Goal: Task Accomplishment & Management: Manage account settings

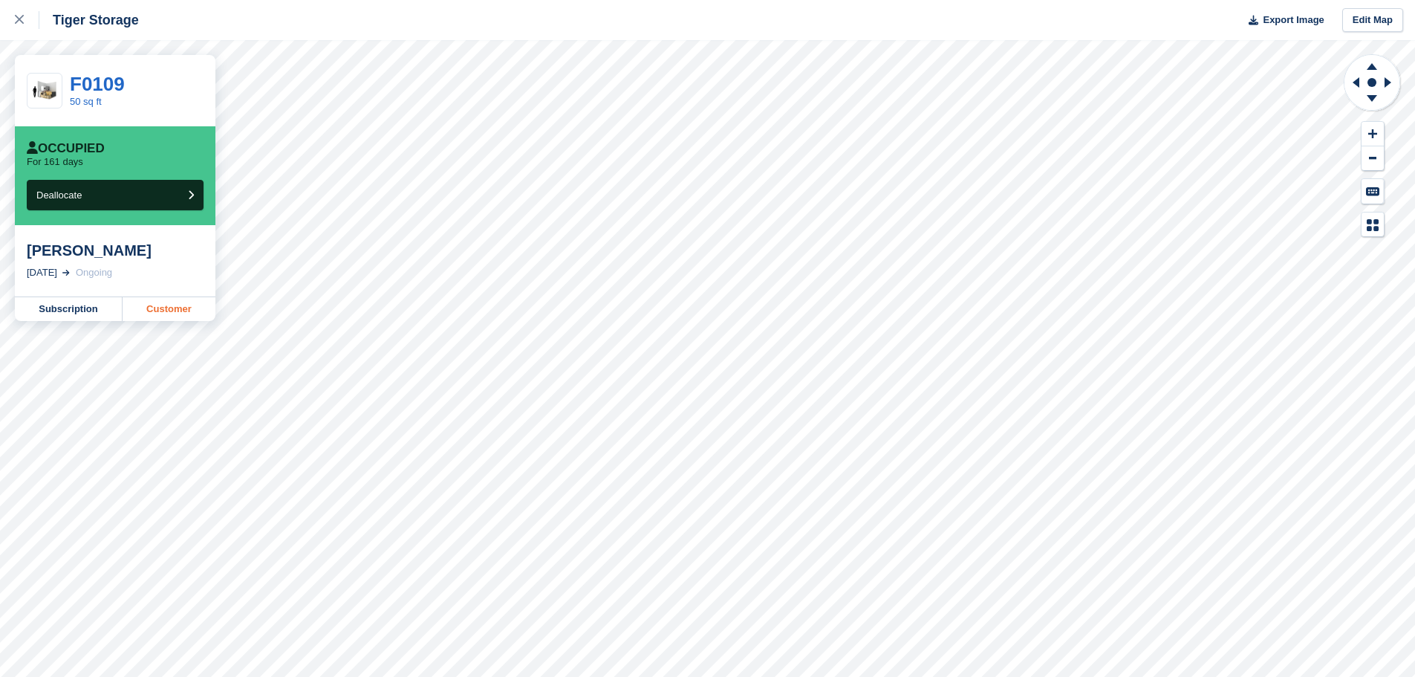
click at [176, 312] on link "Customer" at bounding box center [169, 309] width 93 height 24
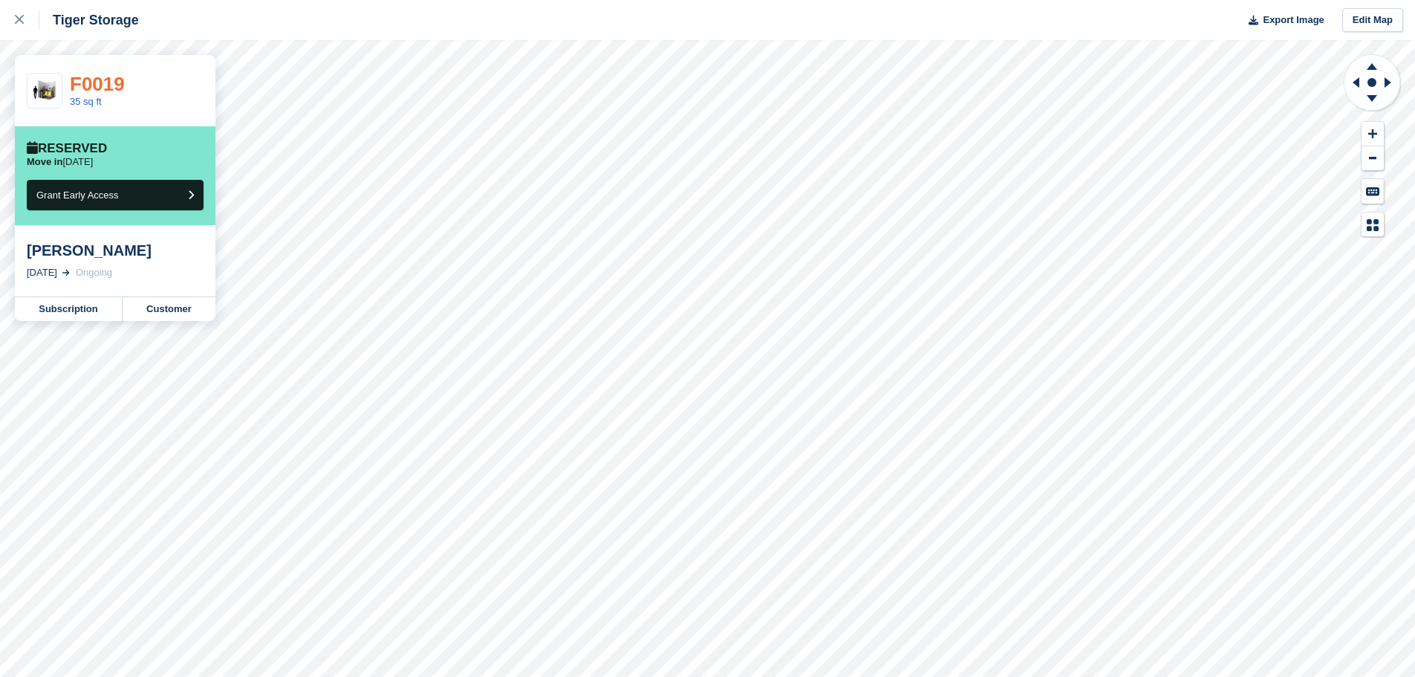
click at [82, 87] on link "F0019" at bounding box center [97, 84] width 55 height 22
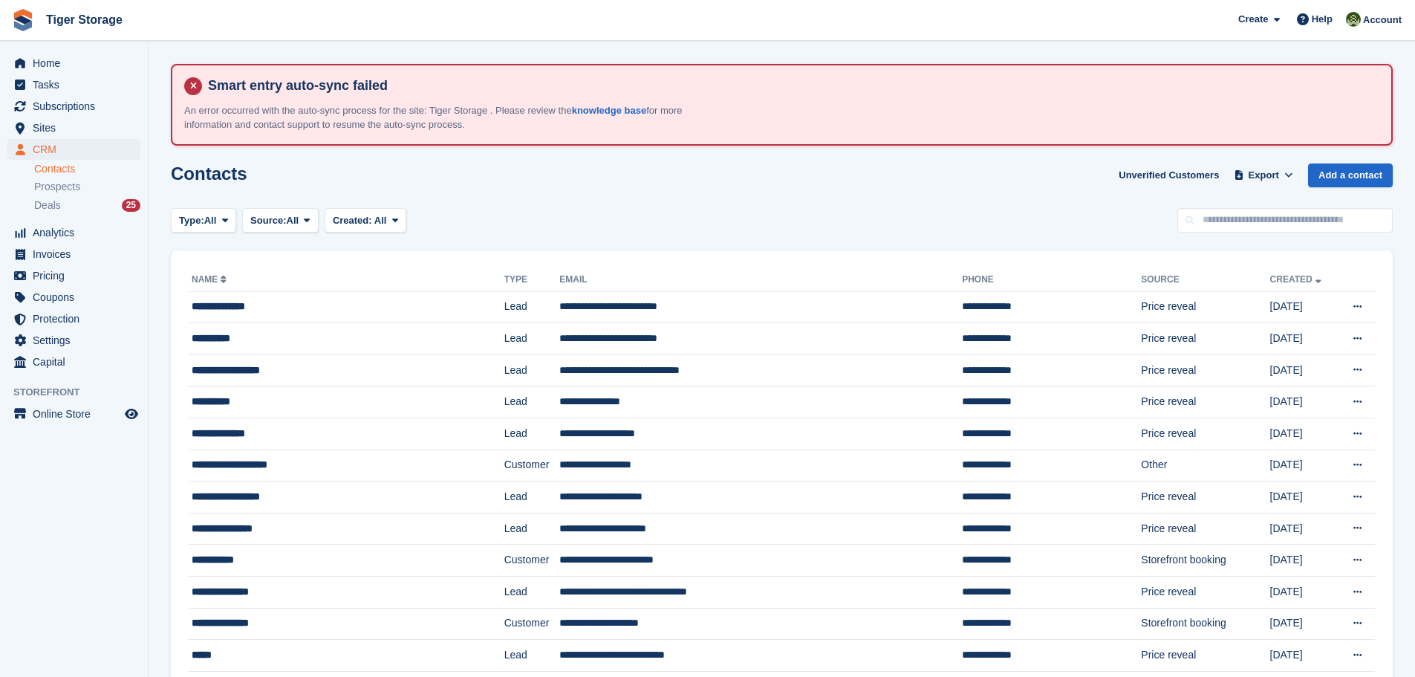
click at [56, 163] on link "Contacts" at bounding box center [87, 169] width 106 height 14
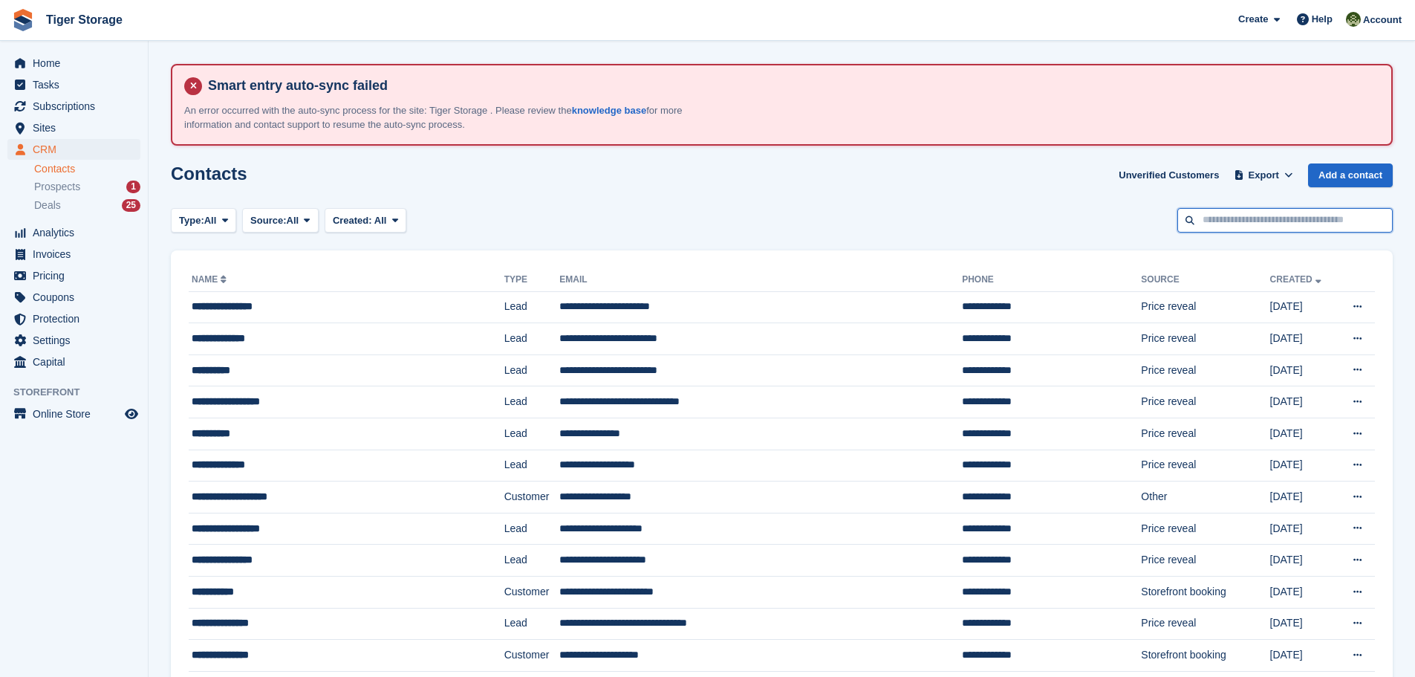
click at [1205, 220] on input "text" at bounding box center [1285, 220] width 215 height 25
type input "****"
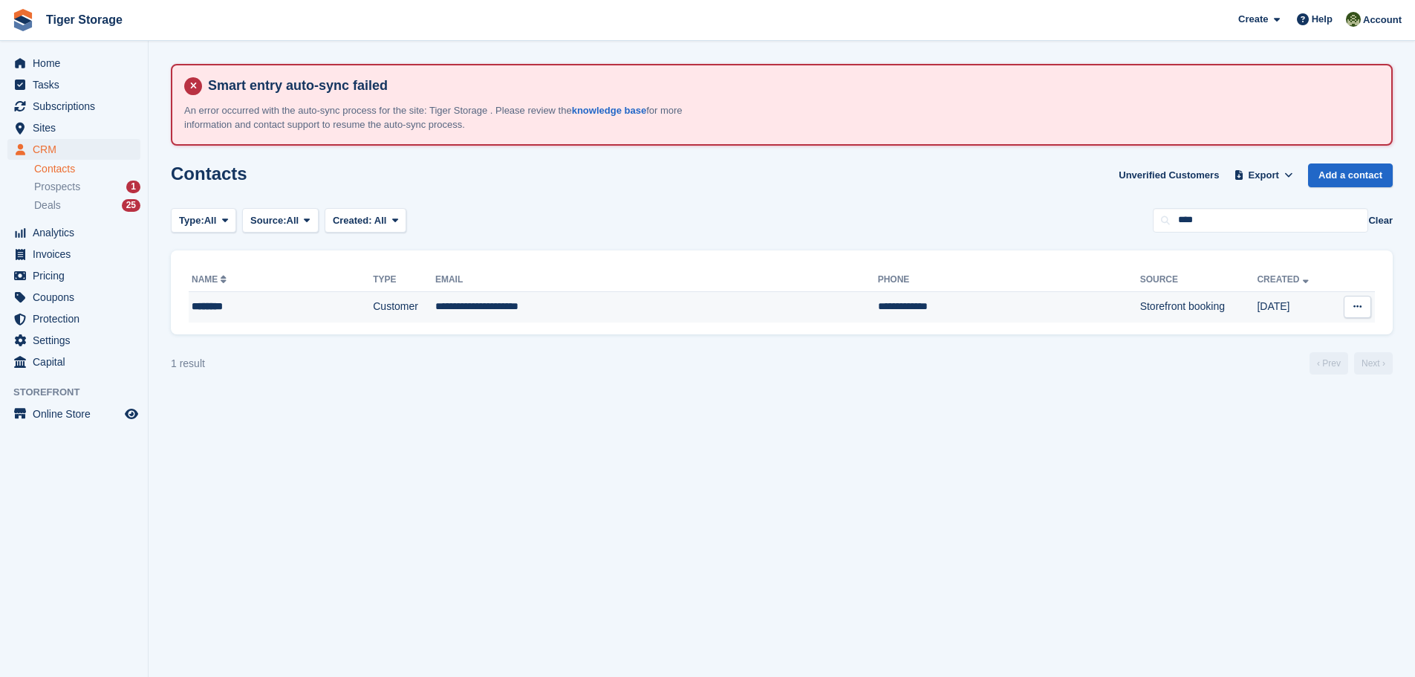
click at [530, 312] on td "**********" at bounding box center [656, 306] width 443 height 31
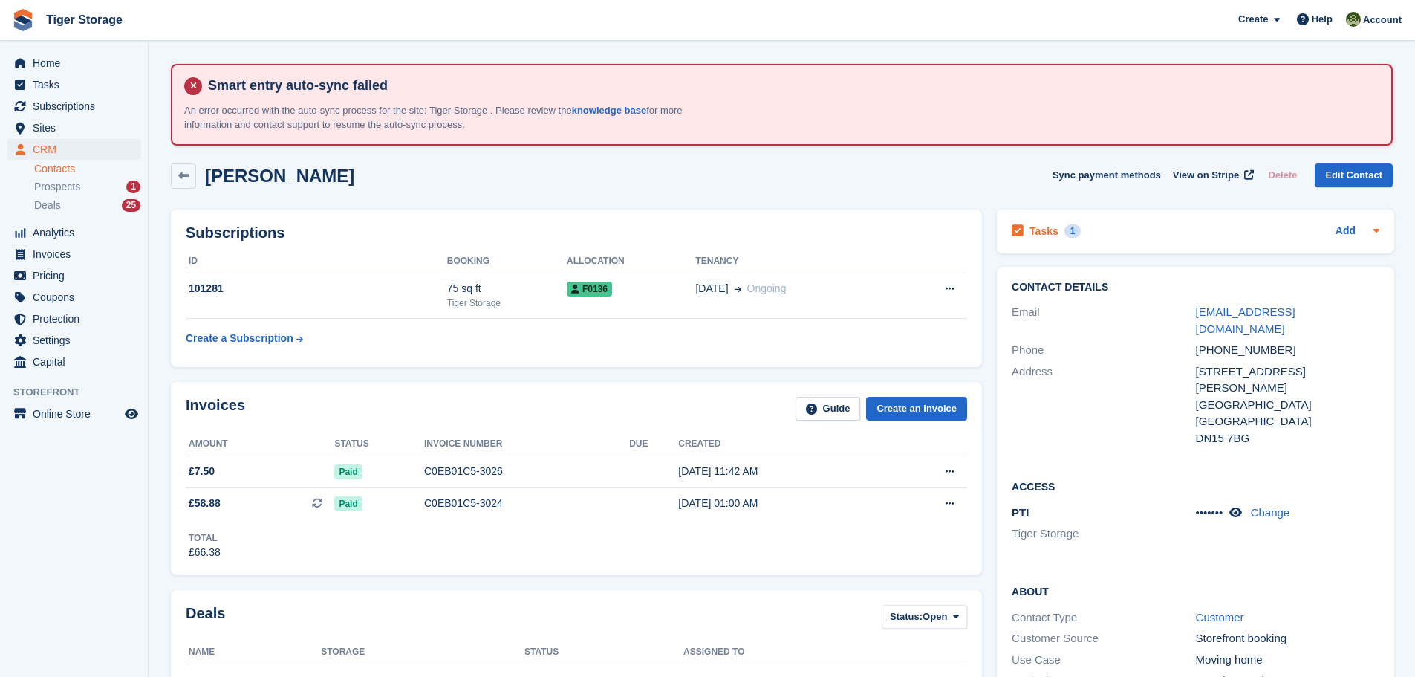
click at [1038, 230] on h2 "Tasks" at bounding box center [1044, 230] width 29 height 13
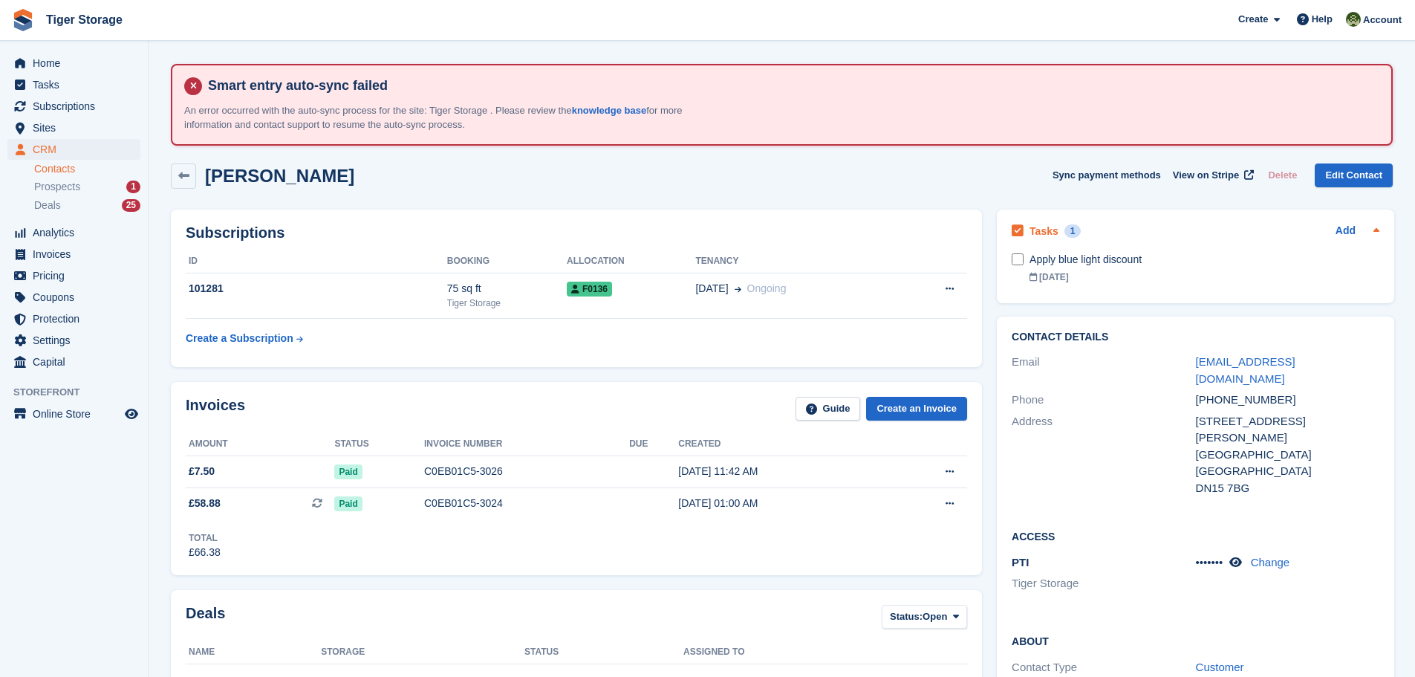
click at [1033, 234] on h2 "Tasks" at bounding box center [1044, 230] width 29 height 13
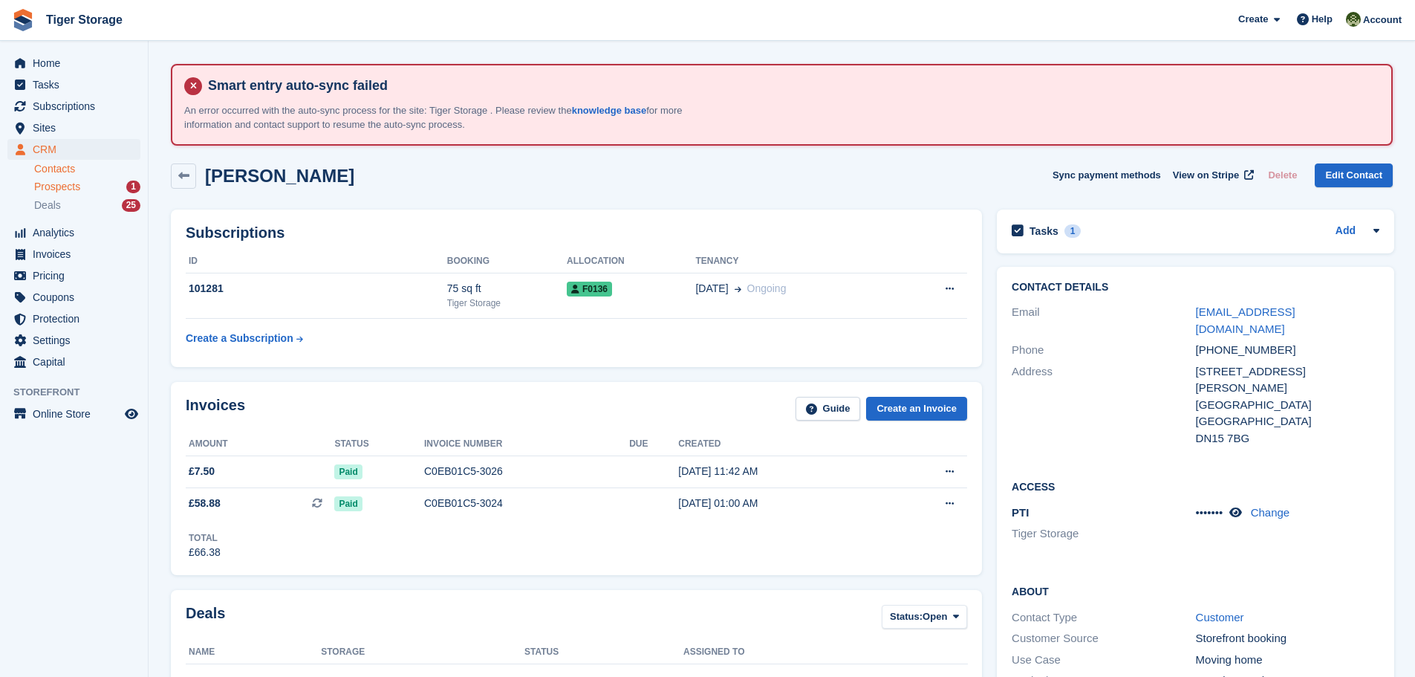
click at [52, 188] on span "Prospects" at bounding box center [57, 187] width 46 height 14
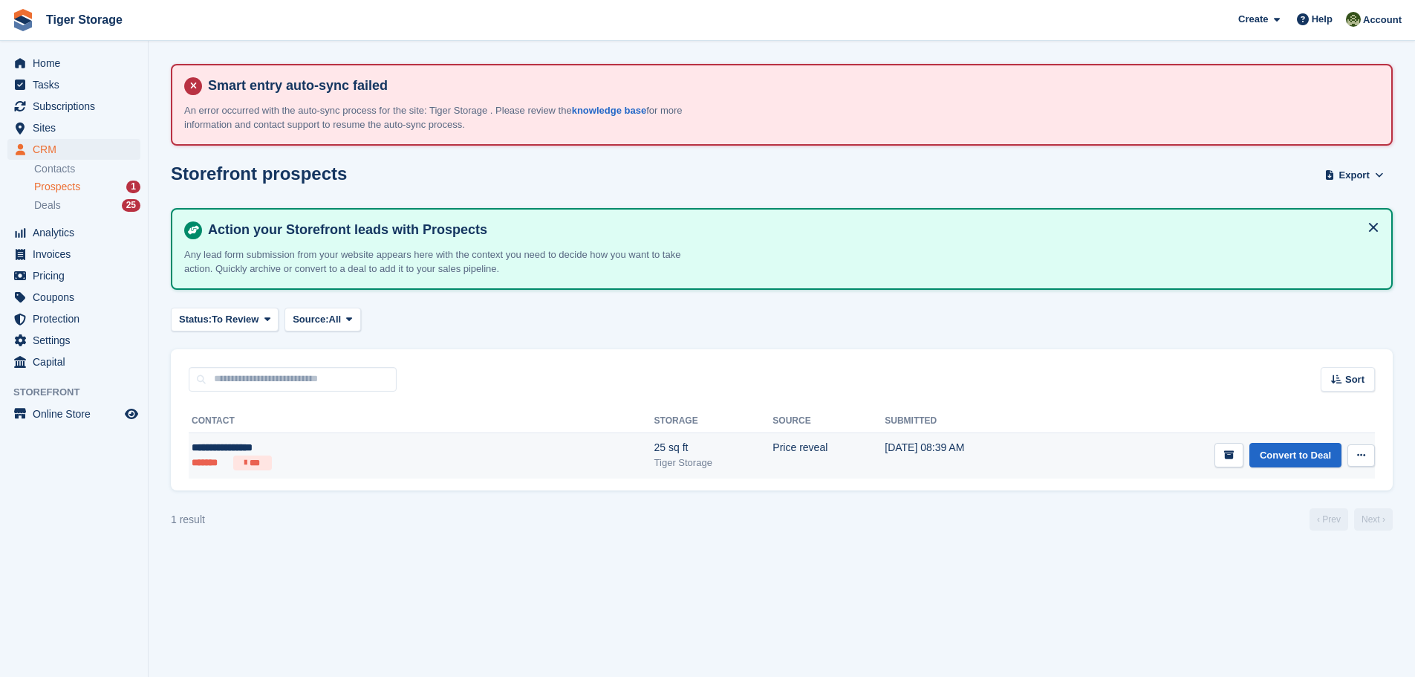
click at [773, 446] on td "Price reveal" at bounding box center [829, 455] width 112 height 46
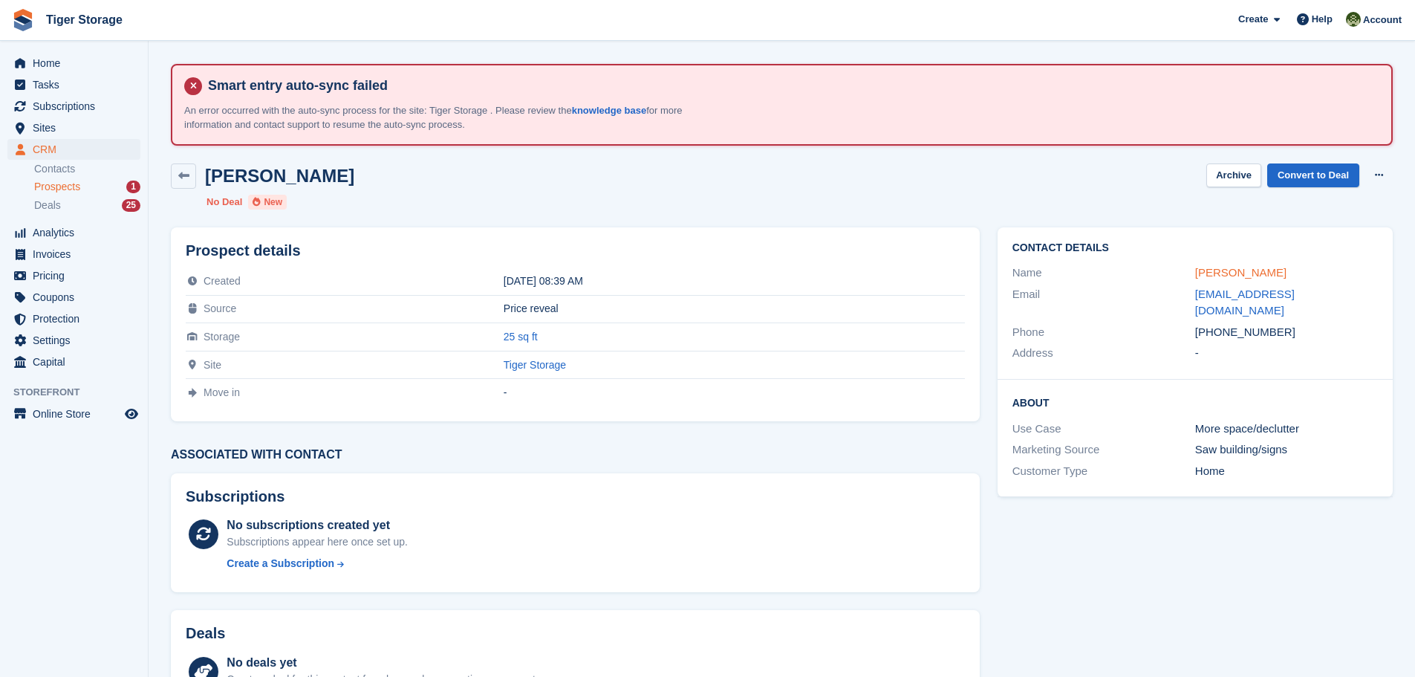
click at [1214, 273] on link "Ella-Louise Acey" at bounding box center [1240, 272] width 91 height 13
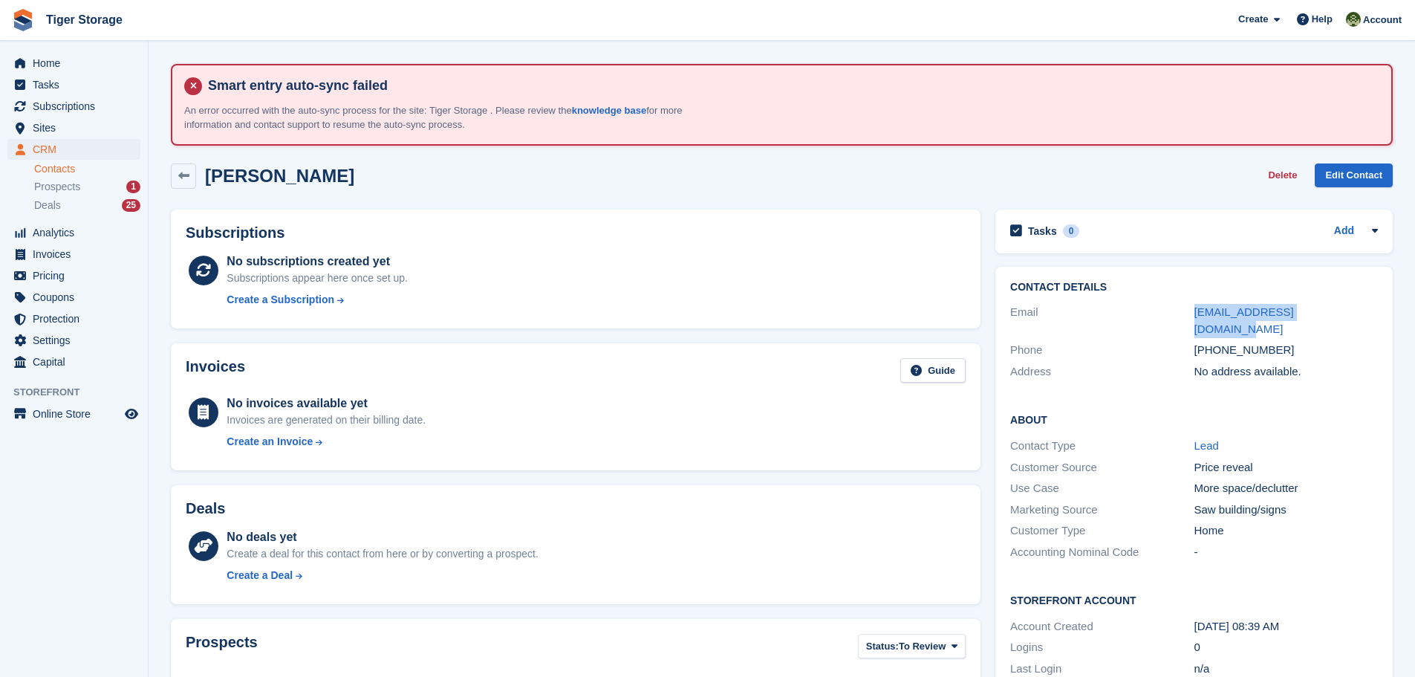
drag, startPoint x: 1334, startPoint y: 312, endPoint x: 1160, endPoint y: 302, distance: 174.1
click at [1160, 302] on div "Email ellalouiseacey@gmail.com" at bounding box center [1194, 321] width 368 height 38
copy div "ellalouiseacey@gmail.com"
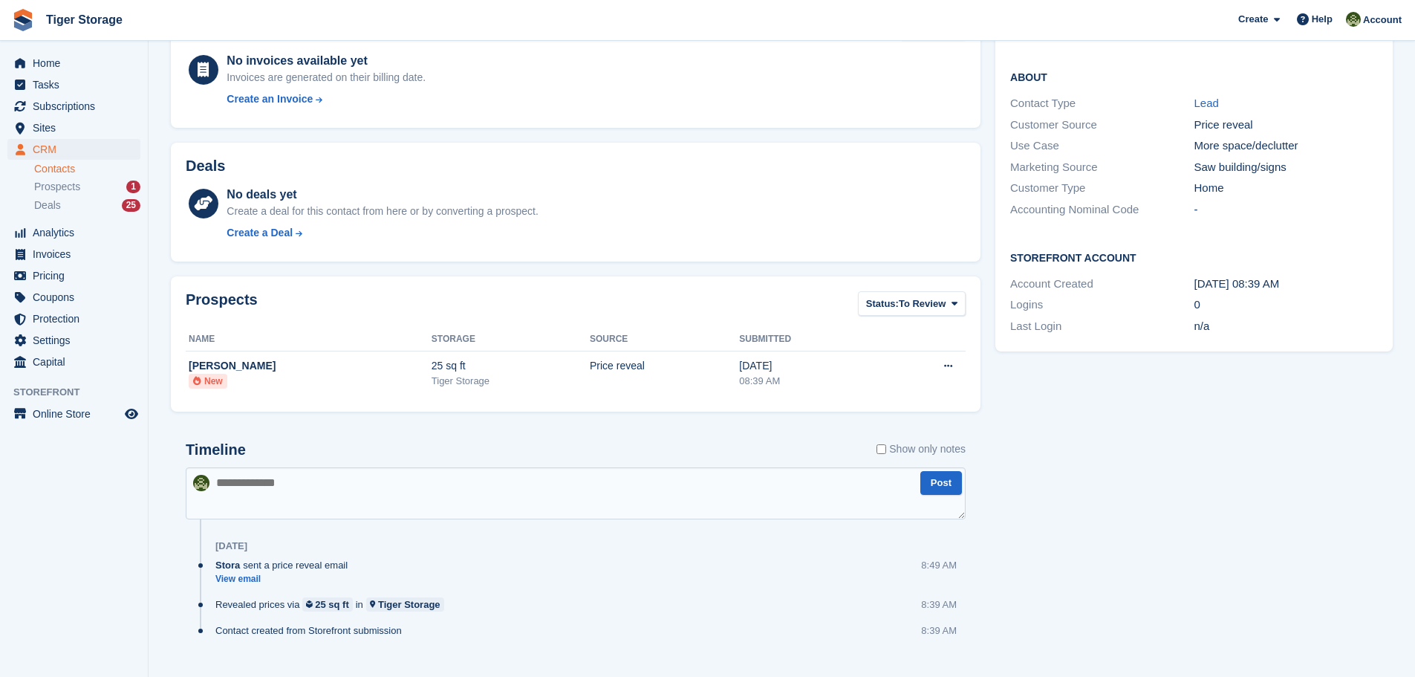
scroll to position [369, 0]
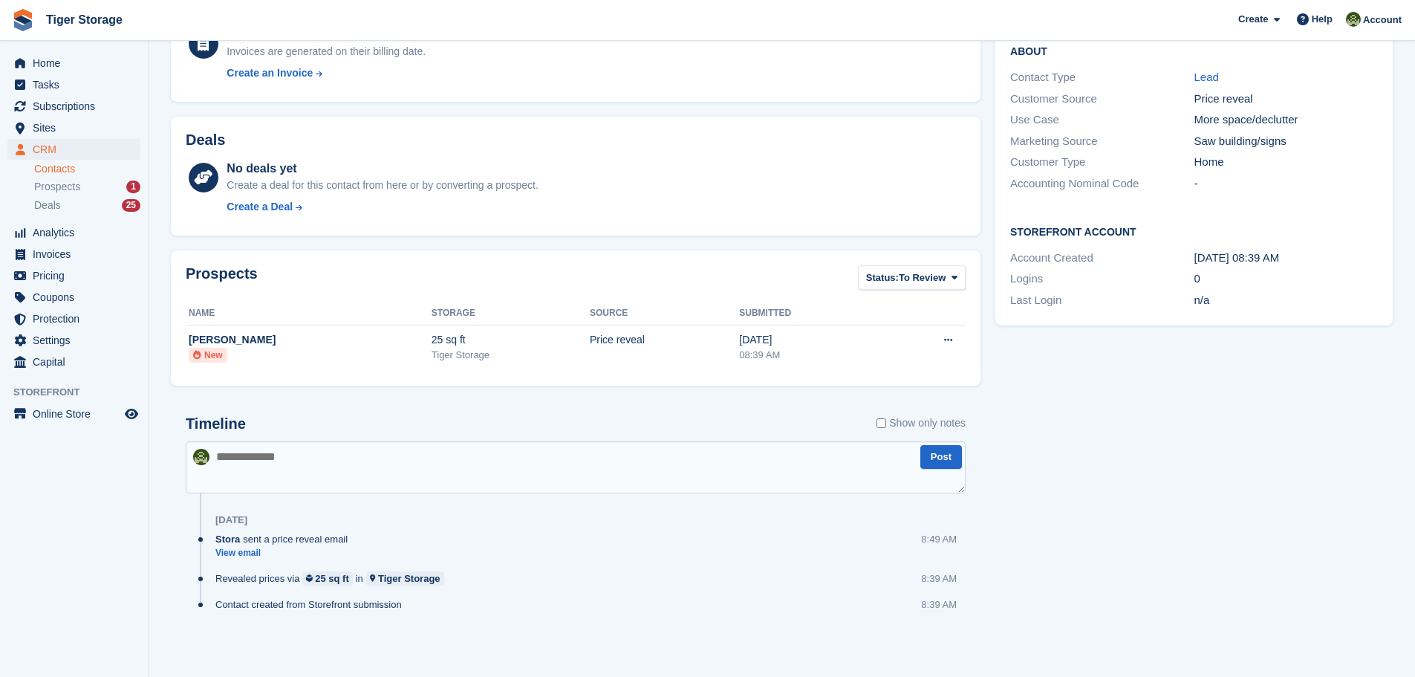
click at [347, 464] on textarea at bounding box center [576, 467] width 780 height 52
type textarea "**********"
drag, startPoint x: 452, startPoint y: 454, endPoint x: 126, endPoint y: 478, distance: 327.0
click at [128, 477] on div "Home Tasks Subscriptions Subscriptions Subscriptions Contracts Price increases …" at bounding box center [707, 153] width 1415 height 1045
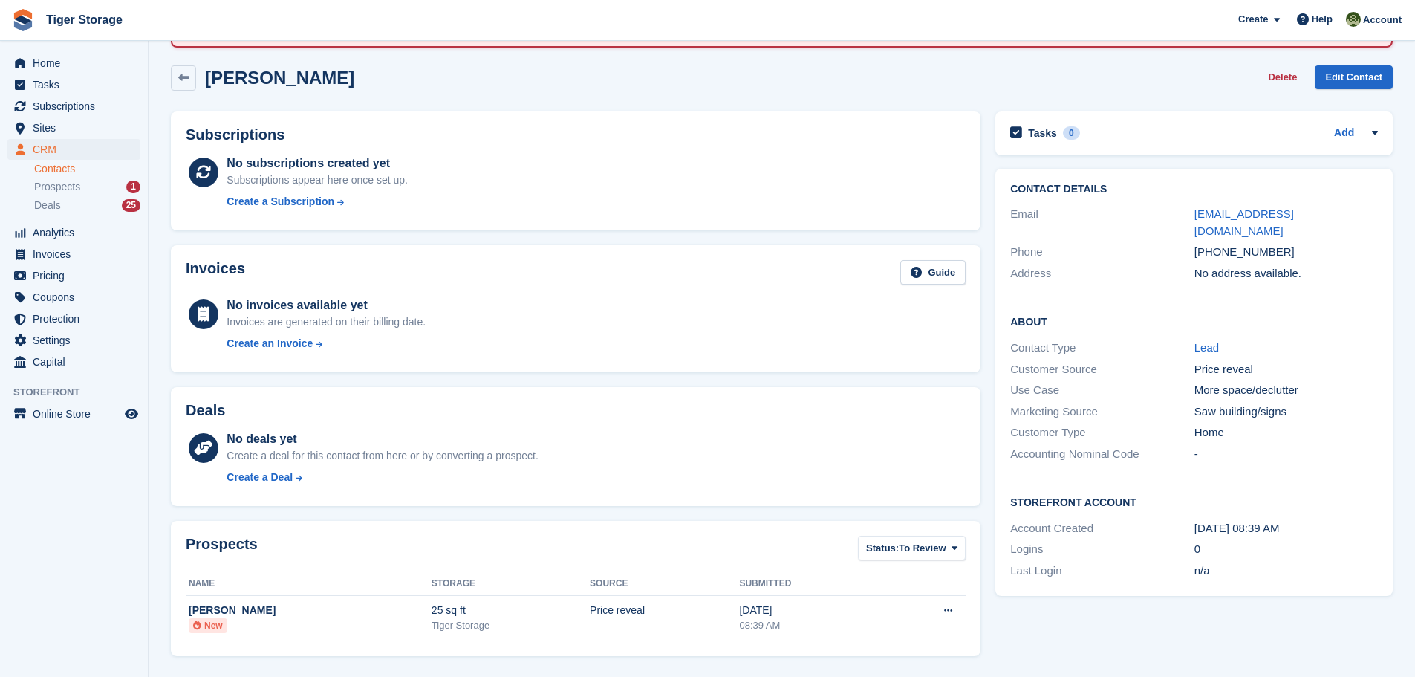
scroll to position [0, 0]
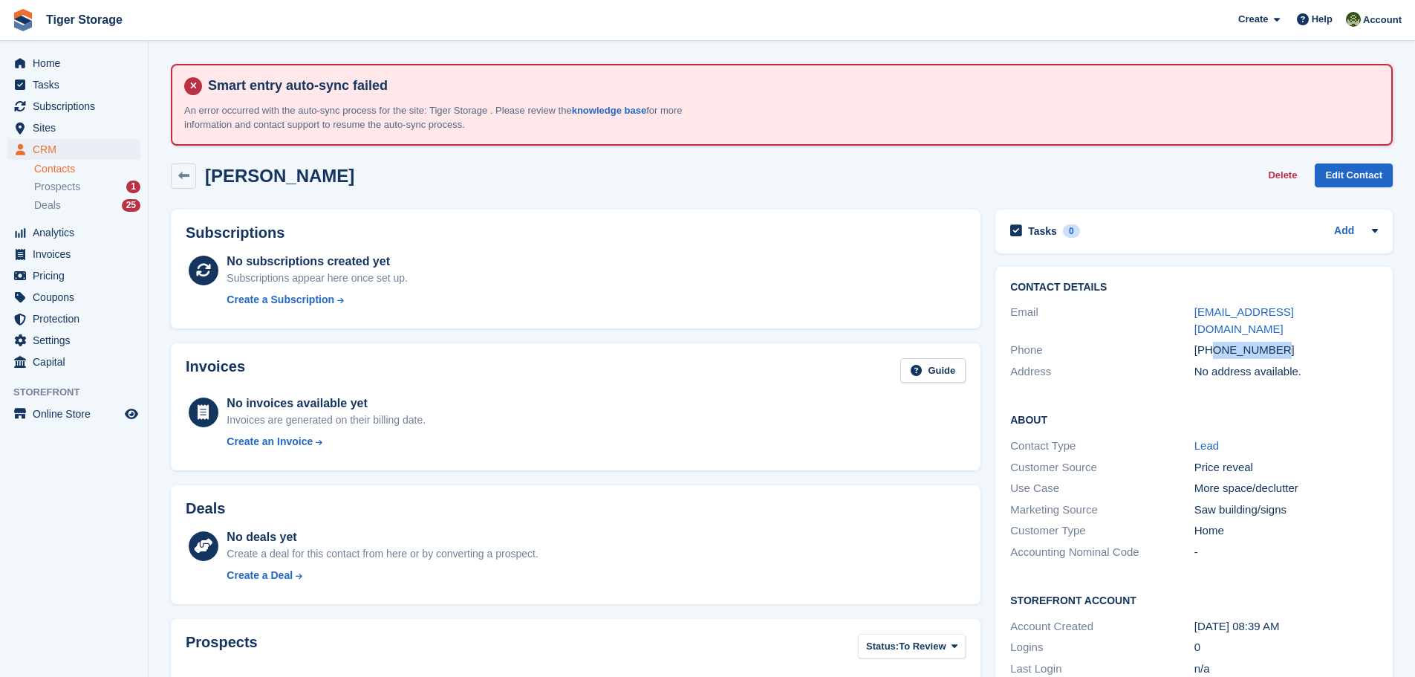
drag, startPoint x: 1275, startPoint y: 330, endPoint x: 1214, endPoint y: 337, distance: 61.4
click at [1214, 342] on div "+447824951428" at bounding box center [1287, 350] width 184 height 17
copy div "7824951428"
drag, startPoint x: 1345, startPoint y: 314, endPoint x: 1135, endPoint y: 322, distance: 209.7
click at [1145, 318] on div "Email ellalouiseacey@gmail.com" at bounding box center [1194, 321] width 368 height 38
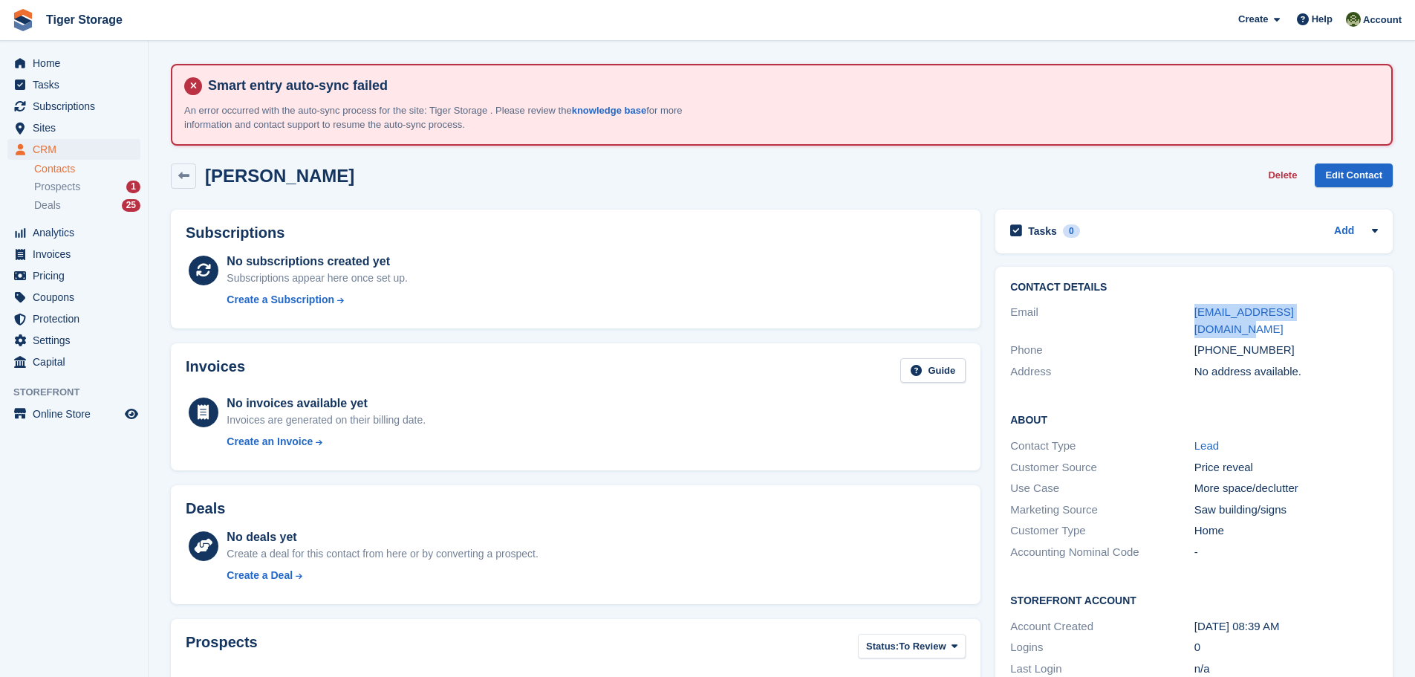
copy div "ellalouiseacey@gmail.com"
click at [48, 182] on span "Prospects" at bounding box center [57, 187] width 46 height 14
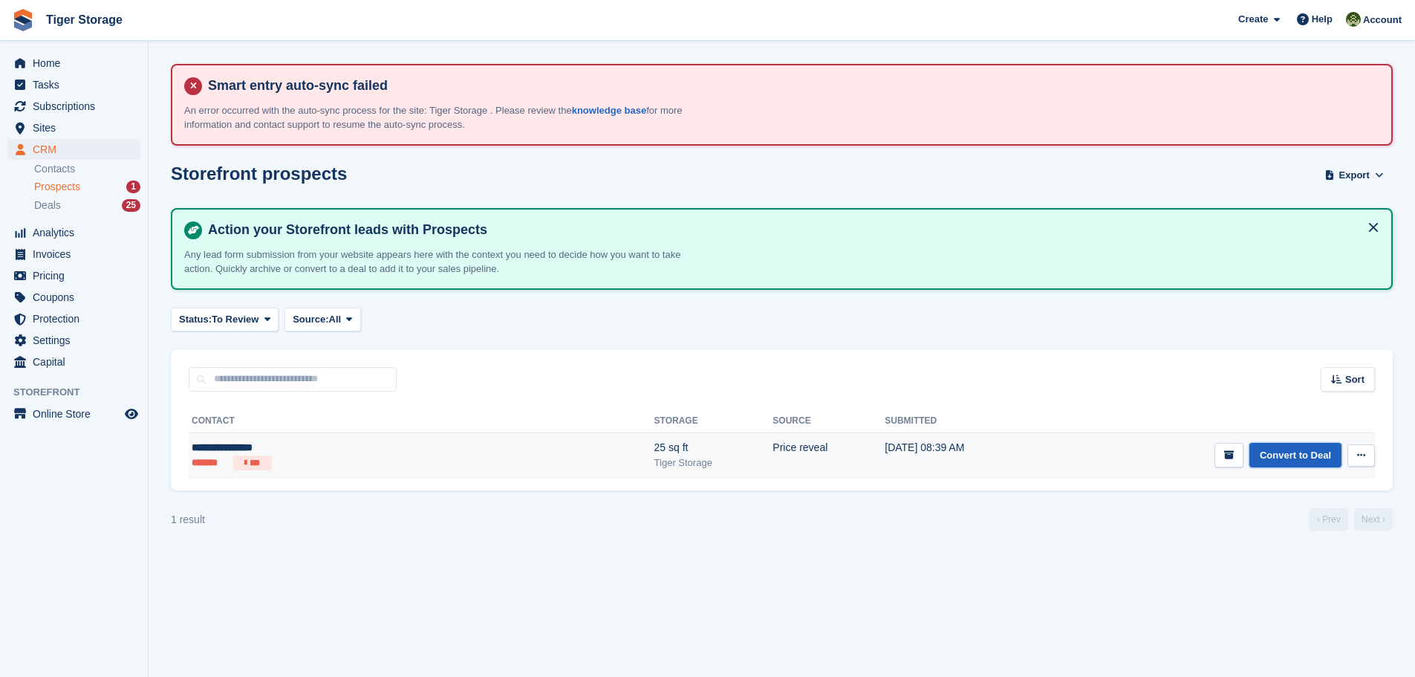
click at [1305, 450] on link "Convert to Deal" at bounding box center [1296, 455] width 92 height 25
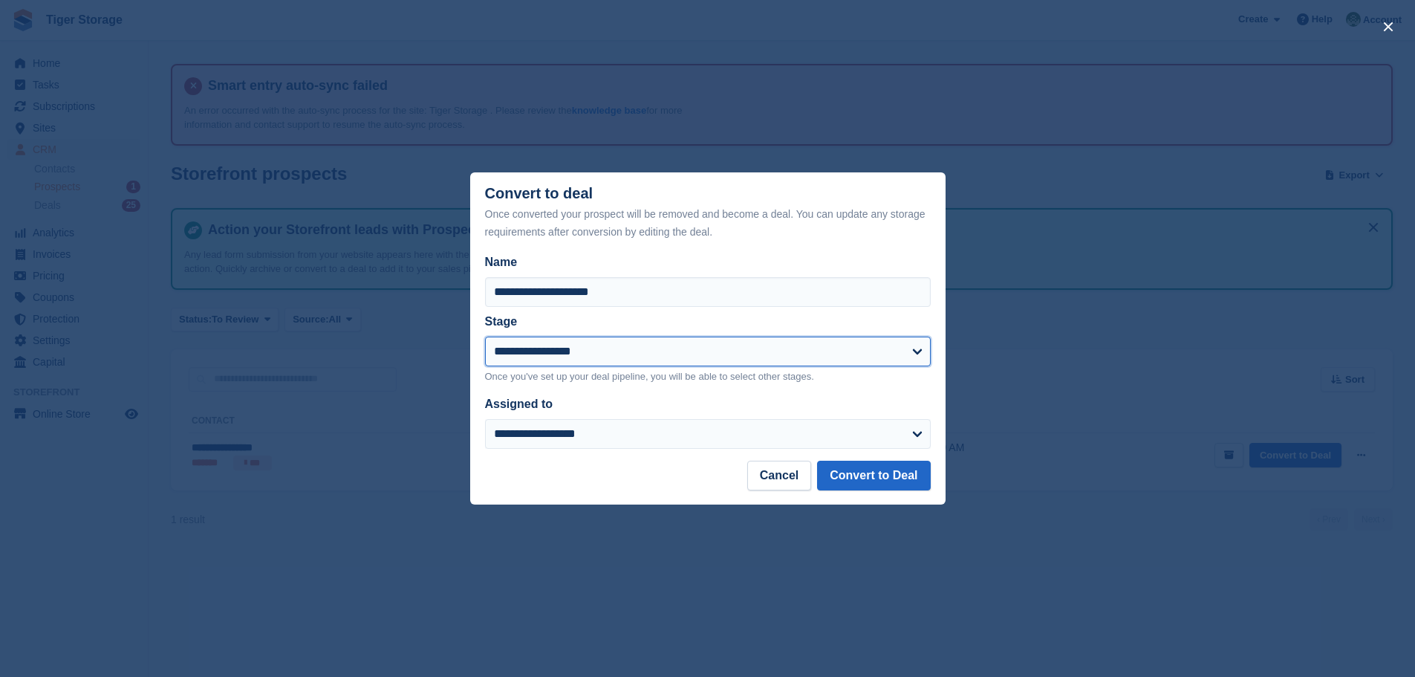
drag, startPoint x: 674, startPoint y: 359, endPoint x: 655, endPoint y: 360, distance: 19.3
click at [674, 359] on select "**********" at bounding box center [708, 352] width 446 height 30
select select "****"
click at [485, 337] on select "**********" at bounding box center [708, 352] width 446 height 30
click at [862, 474] on button "Convert to Deal" at bounding box center [873, 476] width 113 height 30
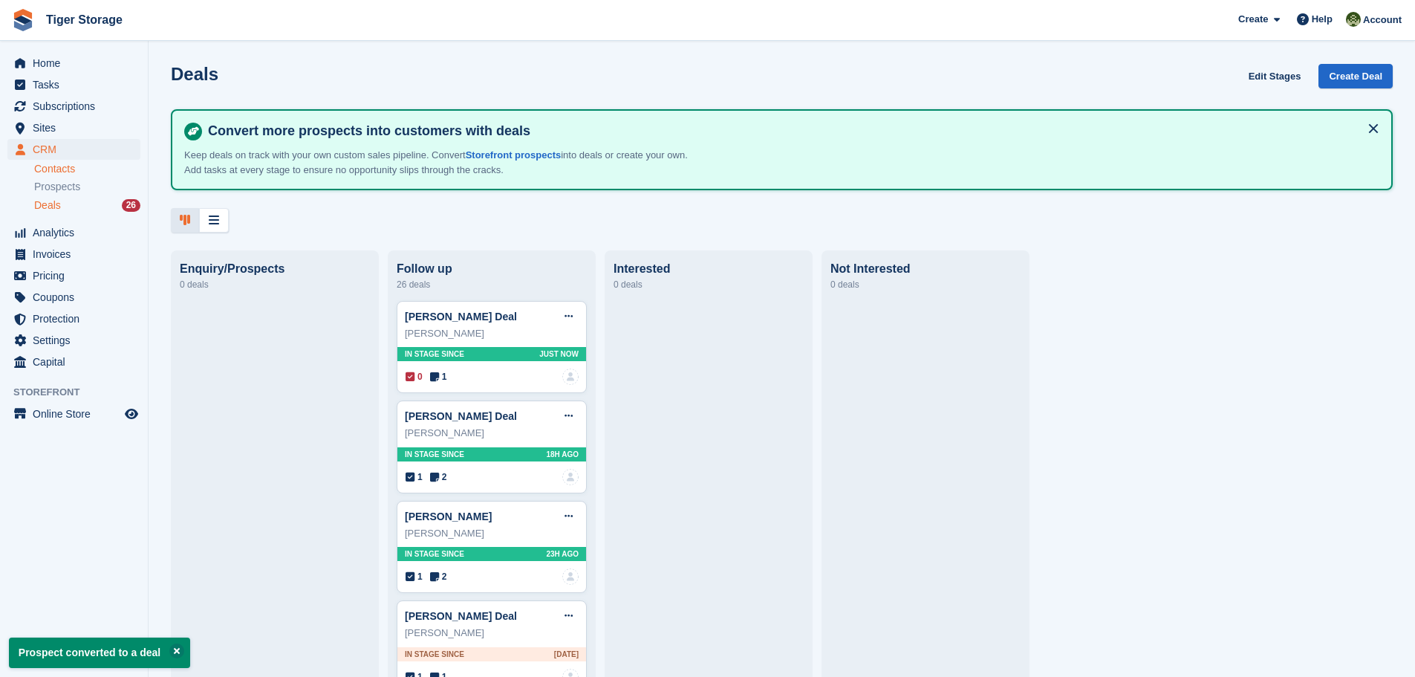
click at [65, 171] on link "Contacts" at bounding box center [87, 169] width 106 height 14
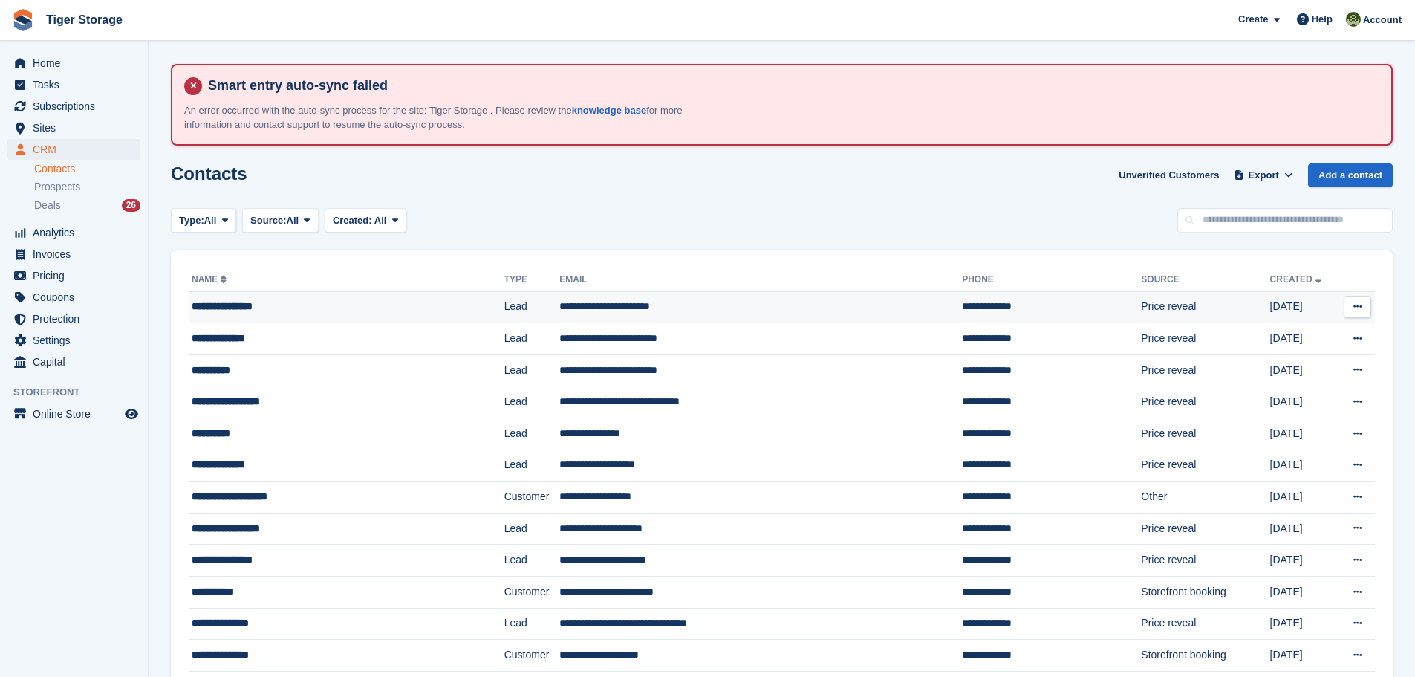
click at [641, 305] on td "**********" at bounding box center [760, 307] width 403 height 32
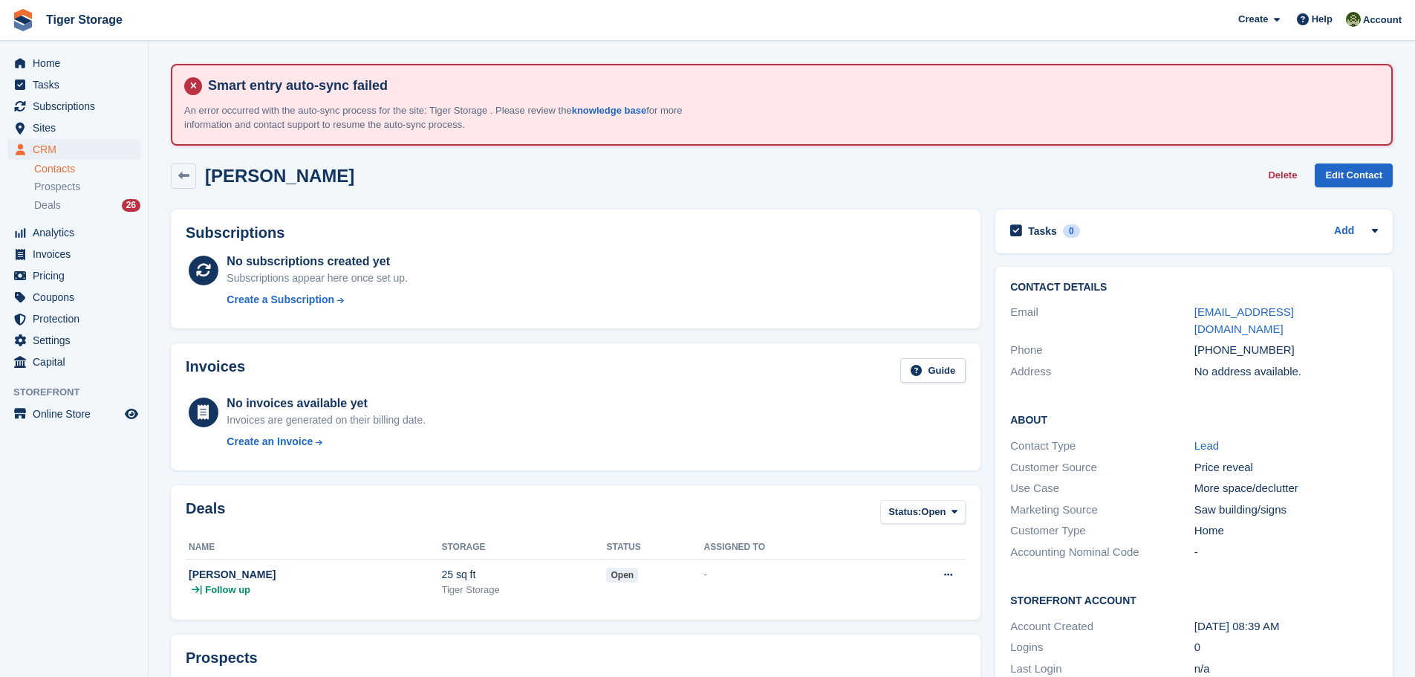
click at [51, 163] on link "Contacts" at bounding box center [87, 169] width 106 height 14
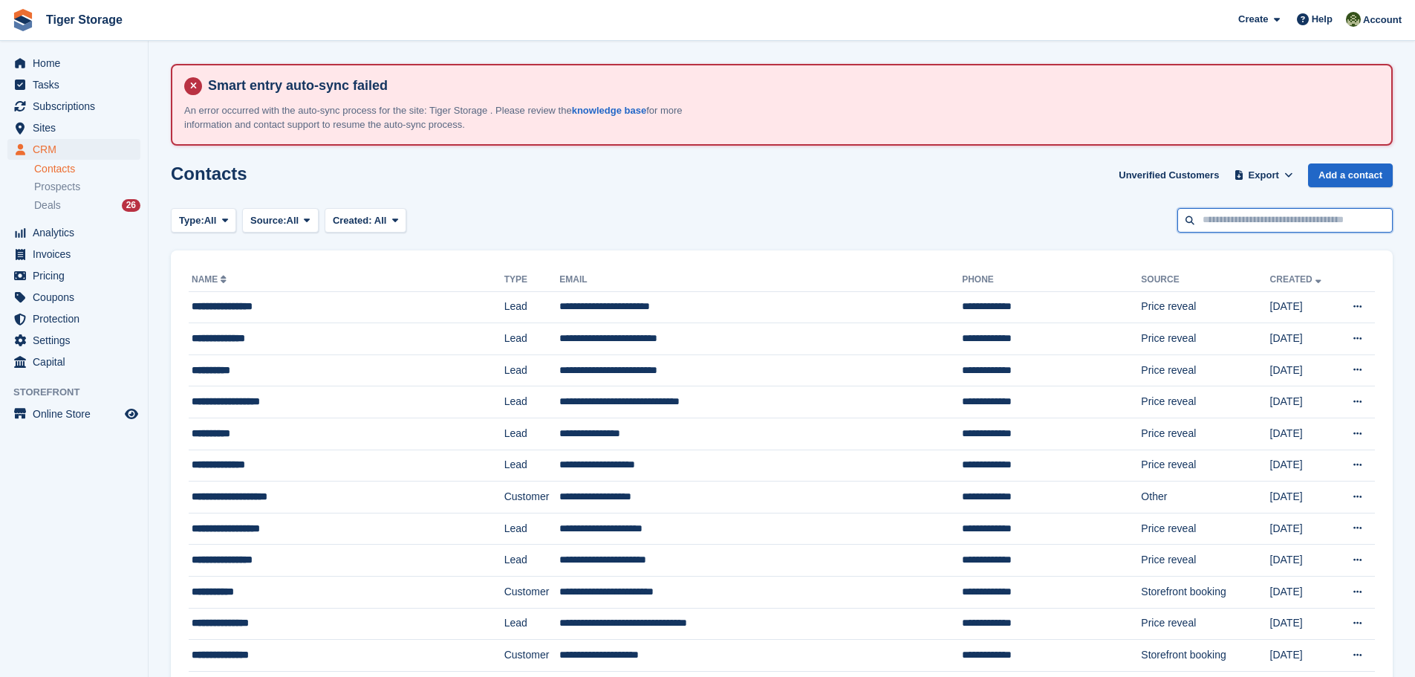
click at [1204, 219] on input "text" at bounding box center [1285, 220] width 215 height 25
type input "******"
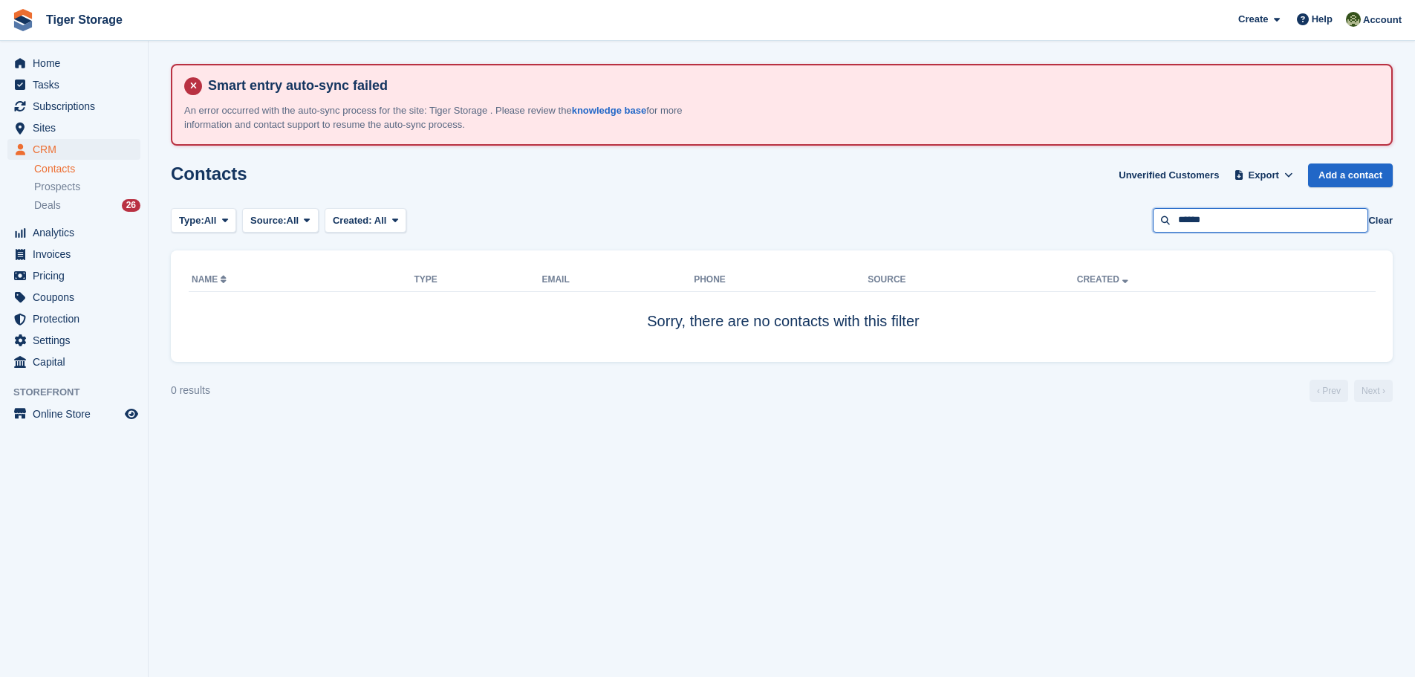
drag, startPoint x: 1232, startPoint y: 221, endPoint x: 1151, endPoint y: 226, distance: 81.1
click at [1151, 226] on div "Type: All All Lead Customer Source: All All Storefront Backoffice Pre-Opening i…" at bounding box center [782, 220] width 1222 height 25
type input "****"
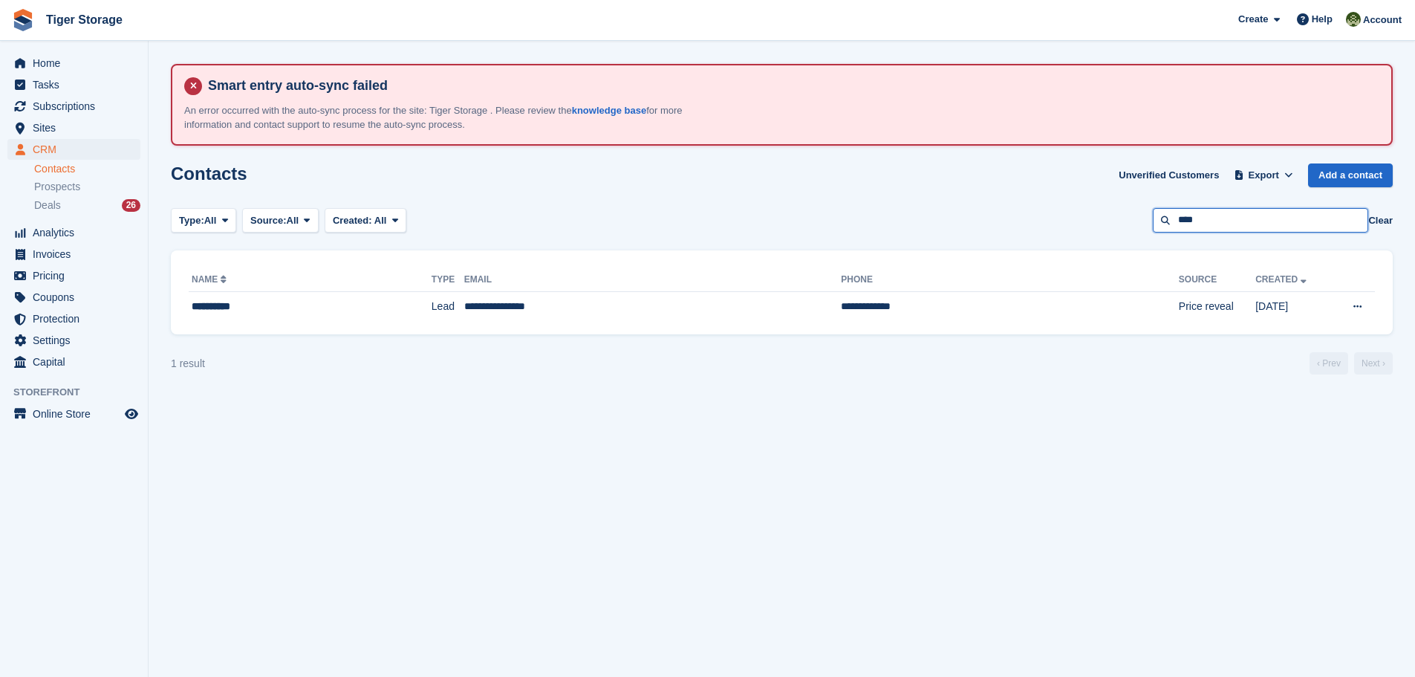
drag, startPoint x: 1207, startPoint y: 218, endPoint x: 1148, endPoint y: 221, distance: 58.7
click at [1148, 221] on div "Type: All All Lead Customer Source: All All Storefront Backoffice Pre-Opening i…" at bounding box center [782, 220] width 1222 height 25
click at [1380, 215] on button "Clear" at bounding box center [1381, 220] width 25 height 15
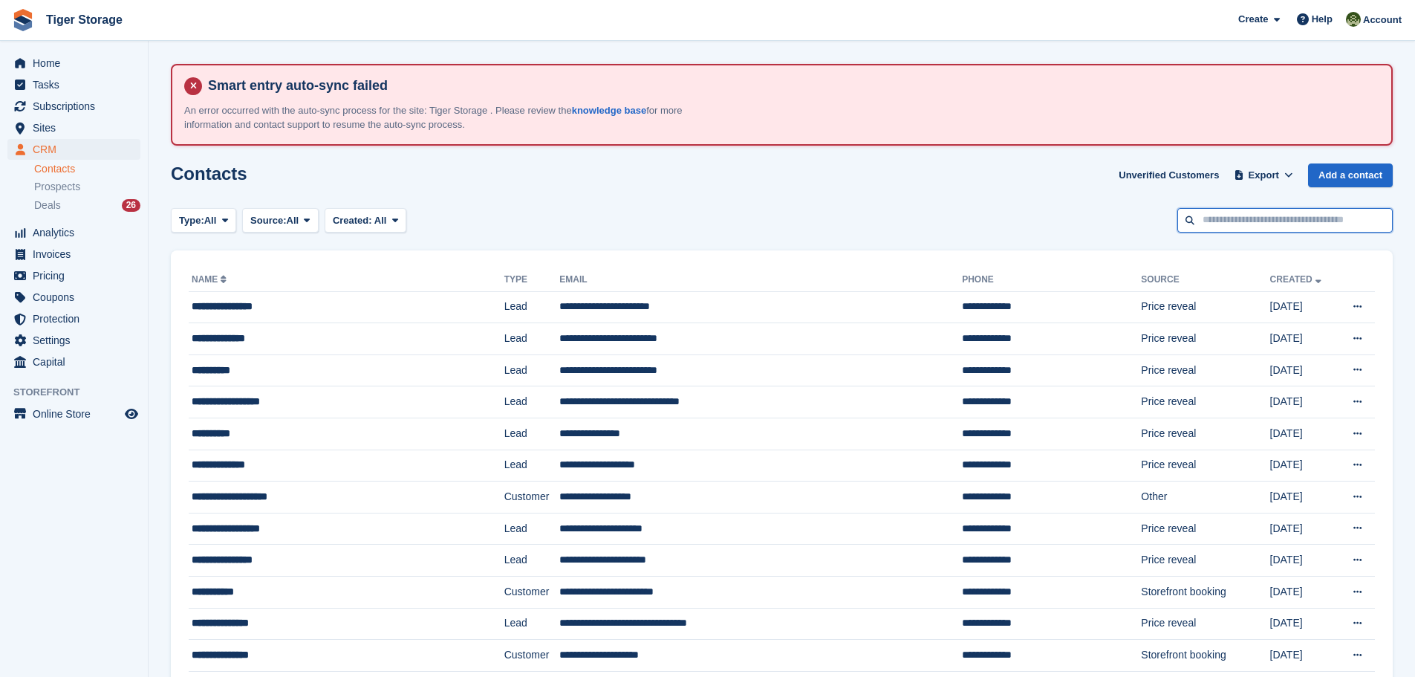
click at [1276, 215] on input "text" at bounding box center [1285, 220] width 215 height 25
type input "****"
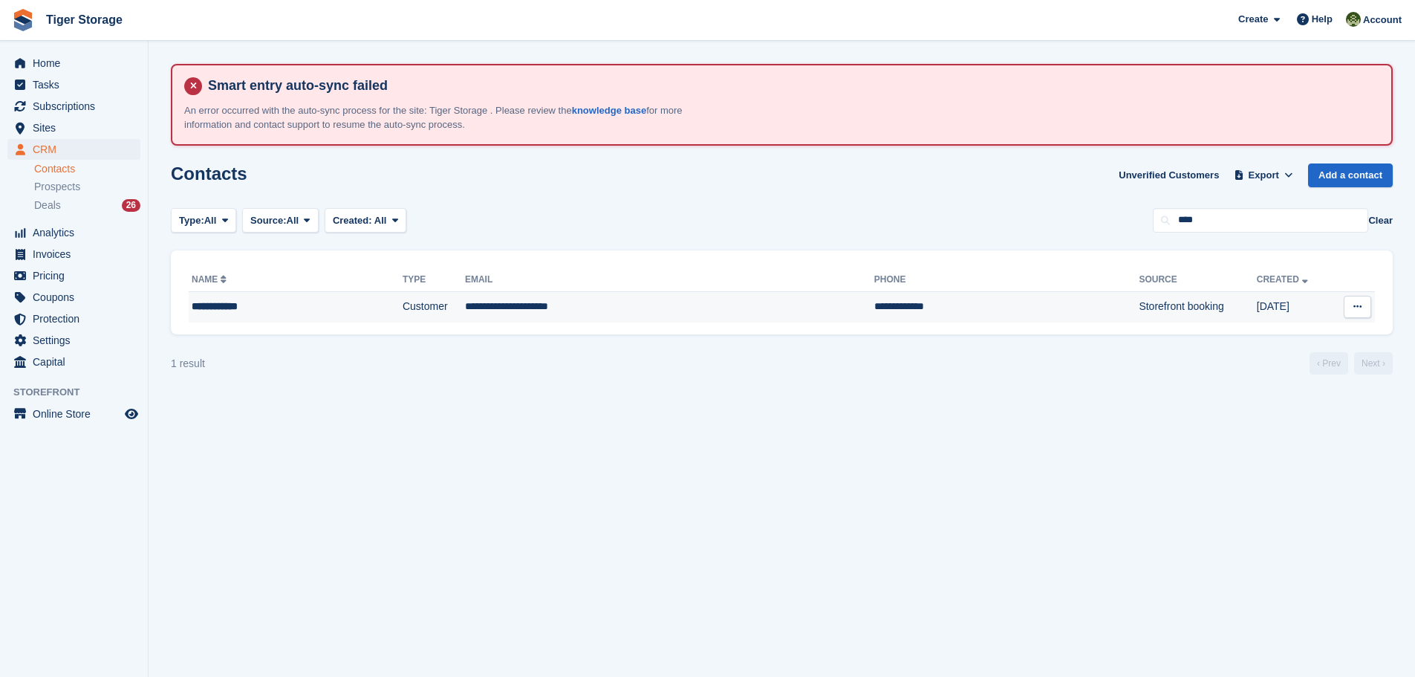
click at [488, 307] on td "**********" at bounding box center [669, 306] width 409 height 31
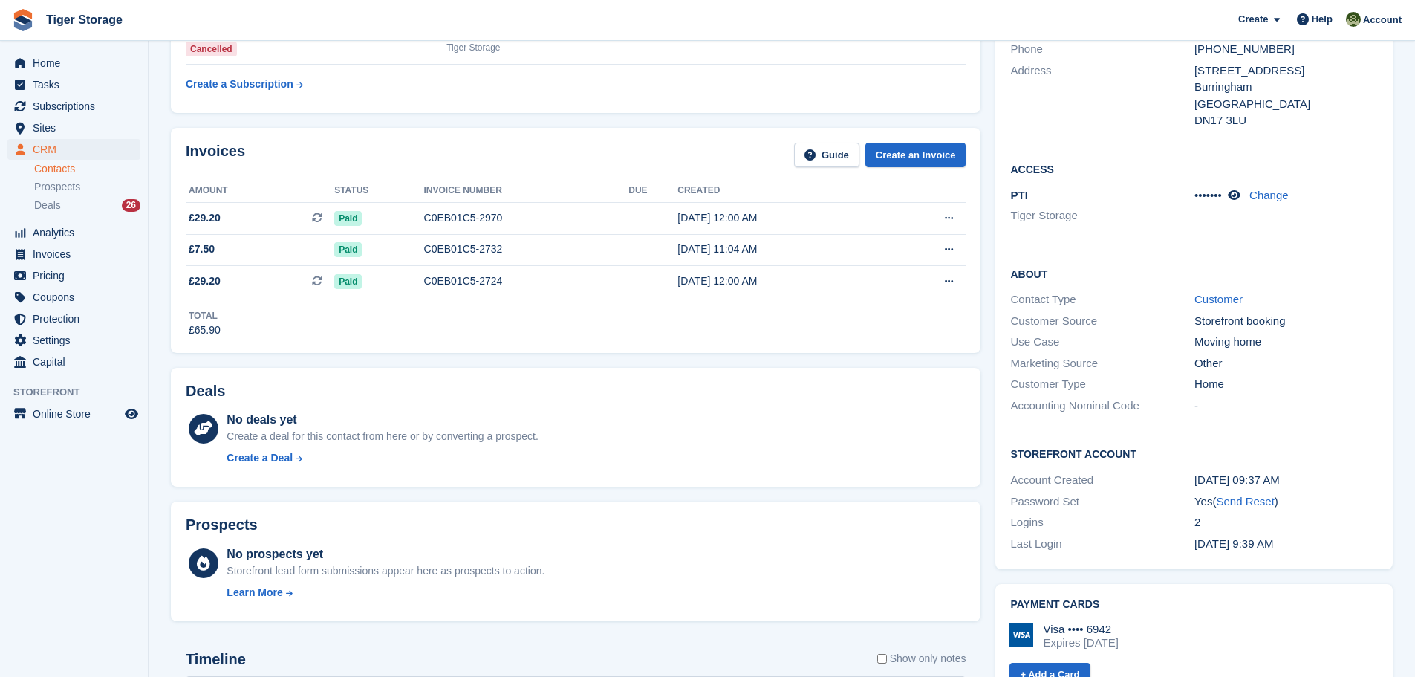
scroll to position [297, 0]
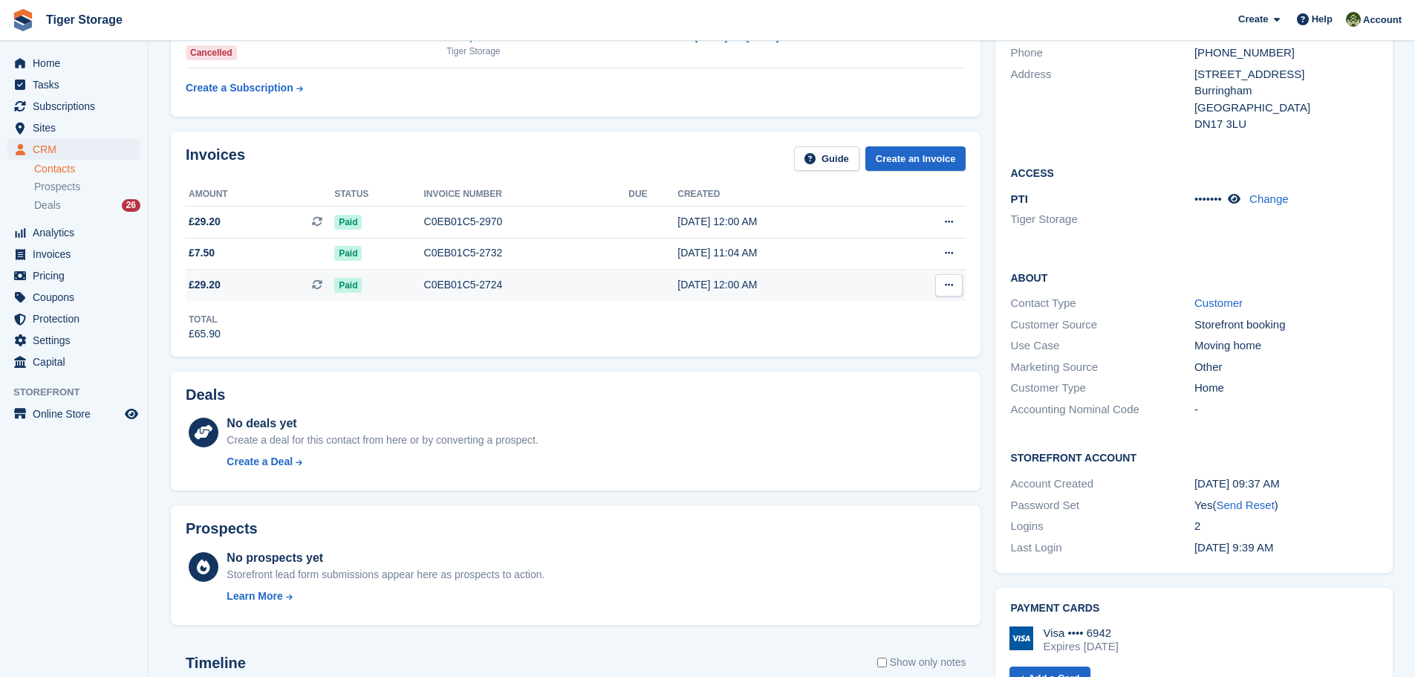
click at [455, 288] on div "C0EB01C5-2724" at bounding box center [526, 285] width 205 height 16
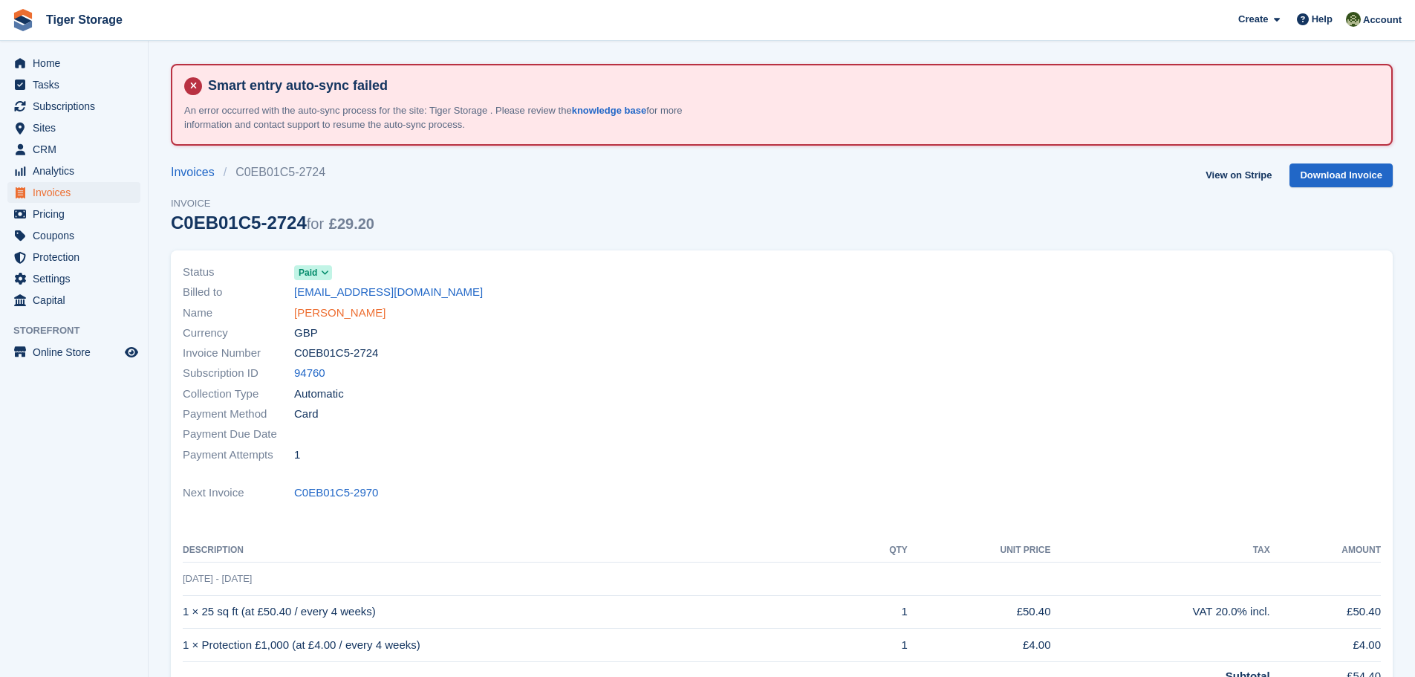
click at [336, 313] on link "[PERSON_NAME]" at bounding box center [339, 313] width 91 height 17
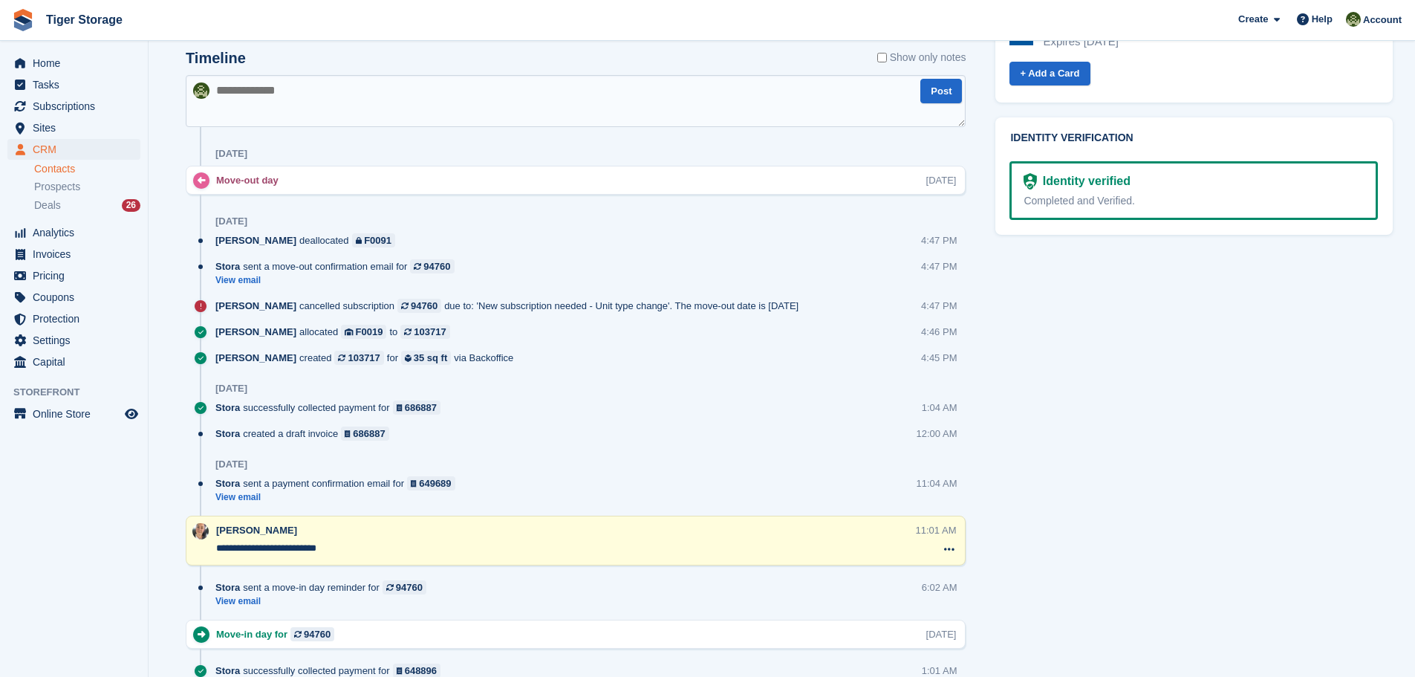
scroll to position [817, 0]
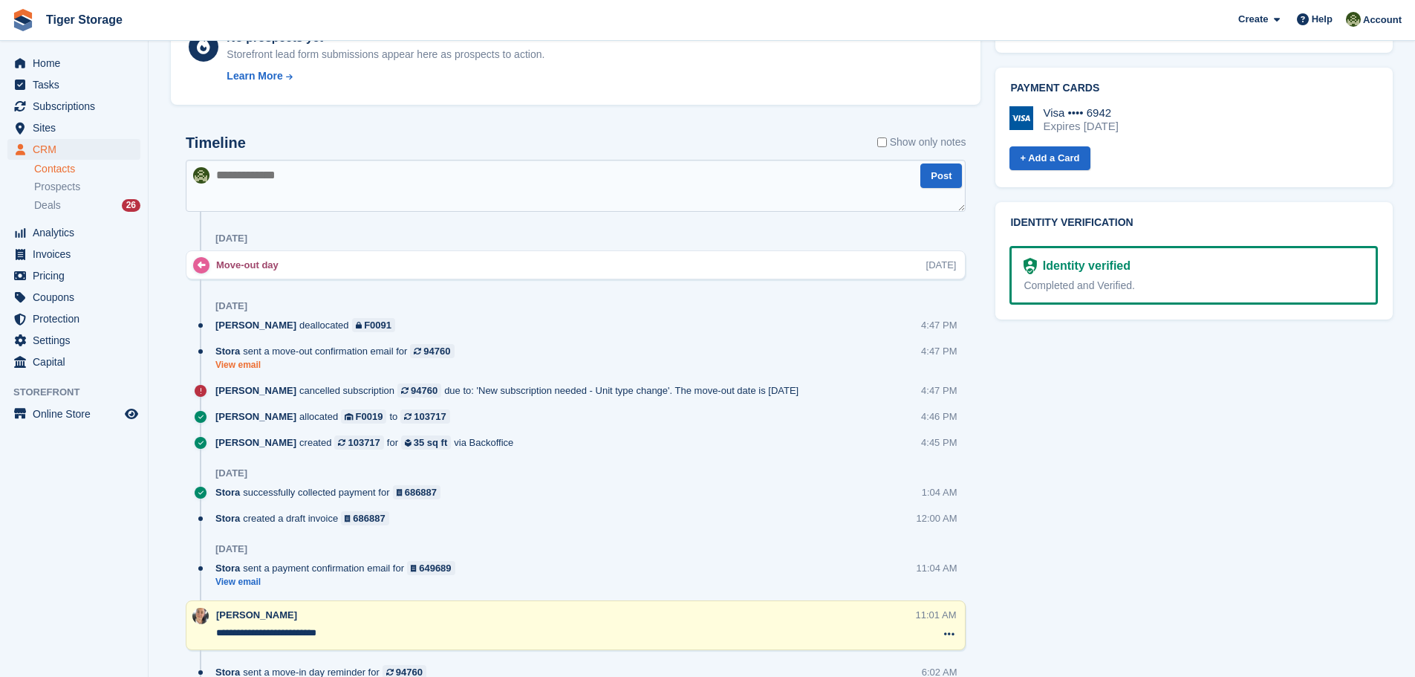
click at [233, 364] on link "View email" at bounding box center [338, 365] width 247 height 13
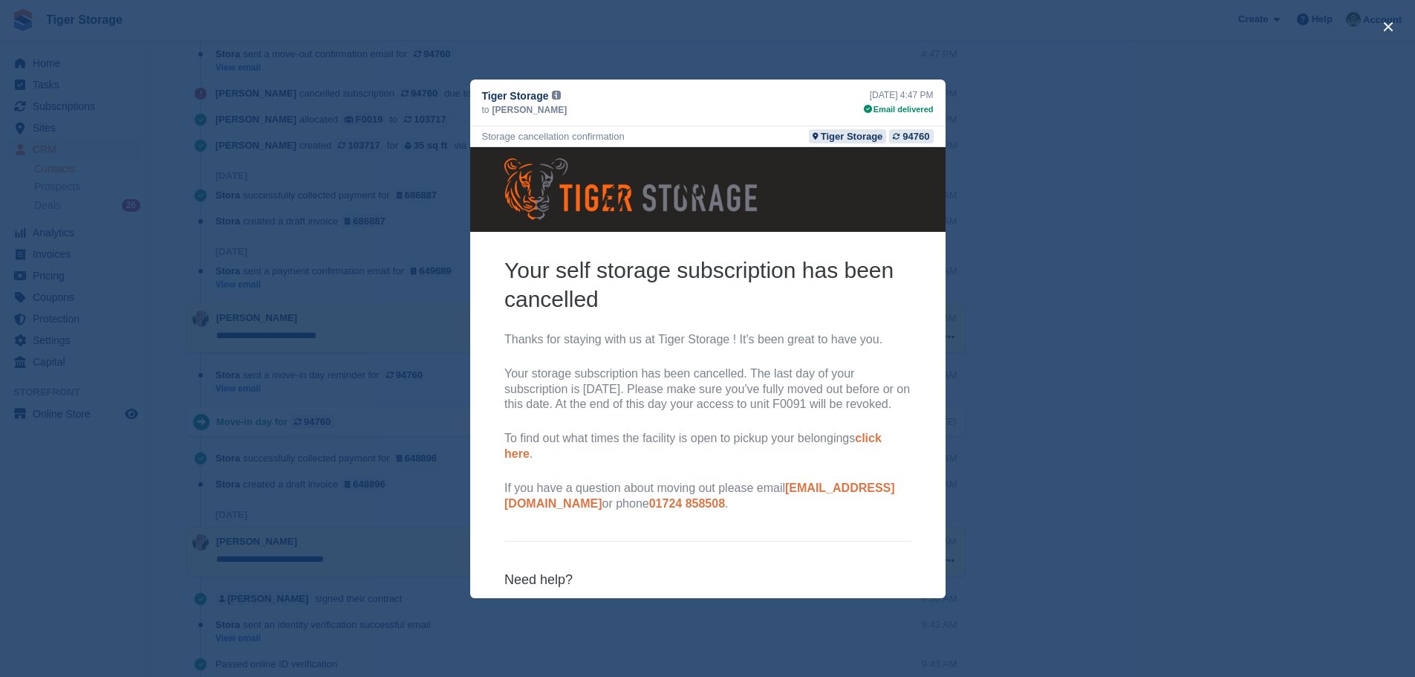
scroll to position [0, 0]
drag, startPoint x: 1386, startPoint y: 23, endPoint x: 1350, endPoint y: 42, distance: 40.6
click at [1386, 22] on button "close" at bounding box center [1389, 27] width 24 height 24
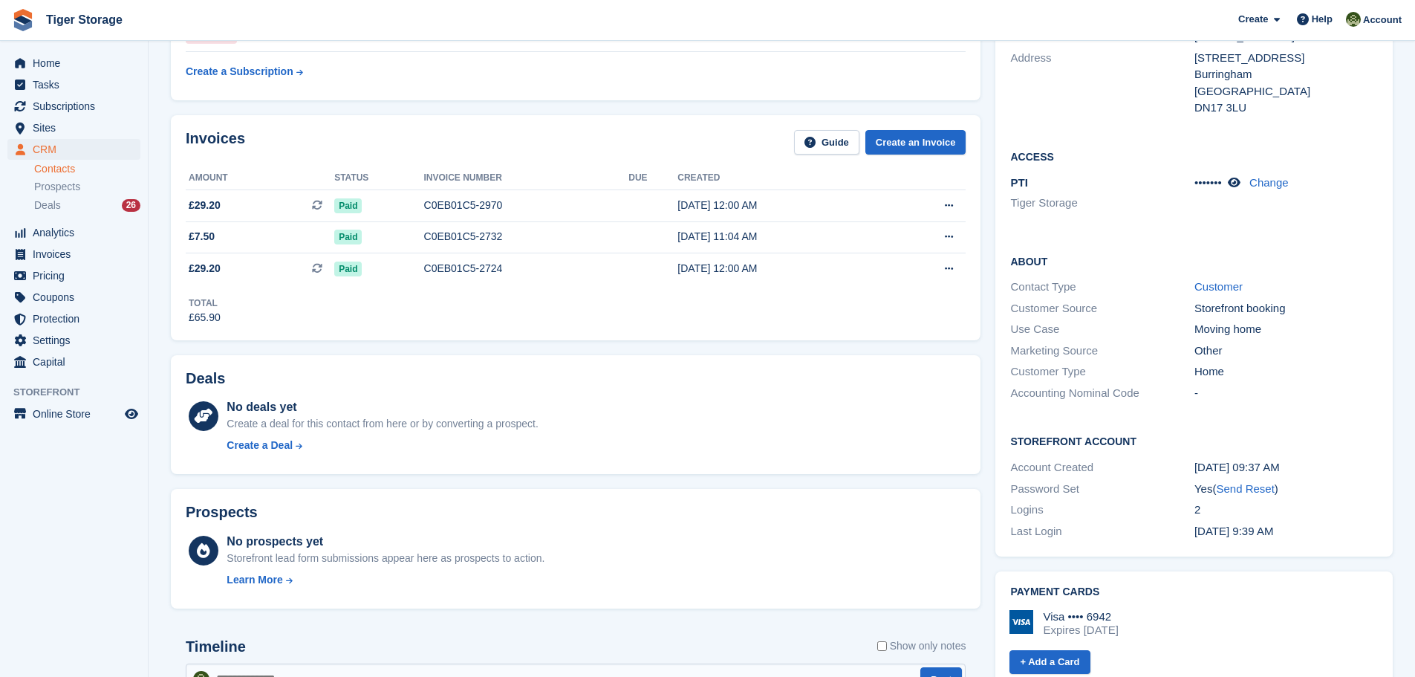
scroll to position [223, 0]
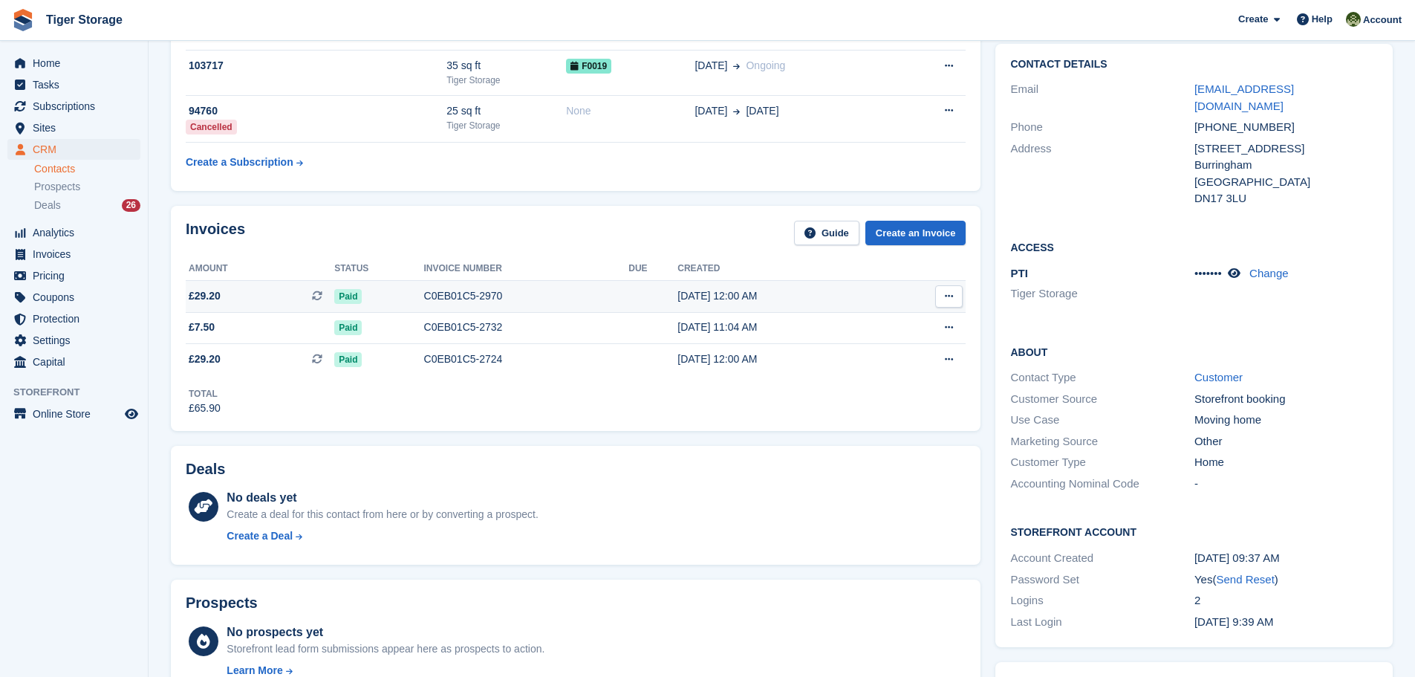
click at [445, 302] on div "C0EB01C5-2970" at bounding box center [526, 296] width 205 height 16
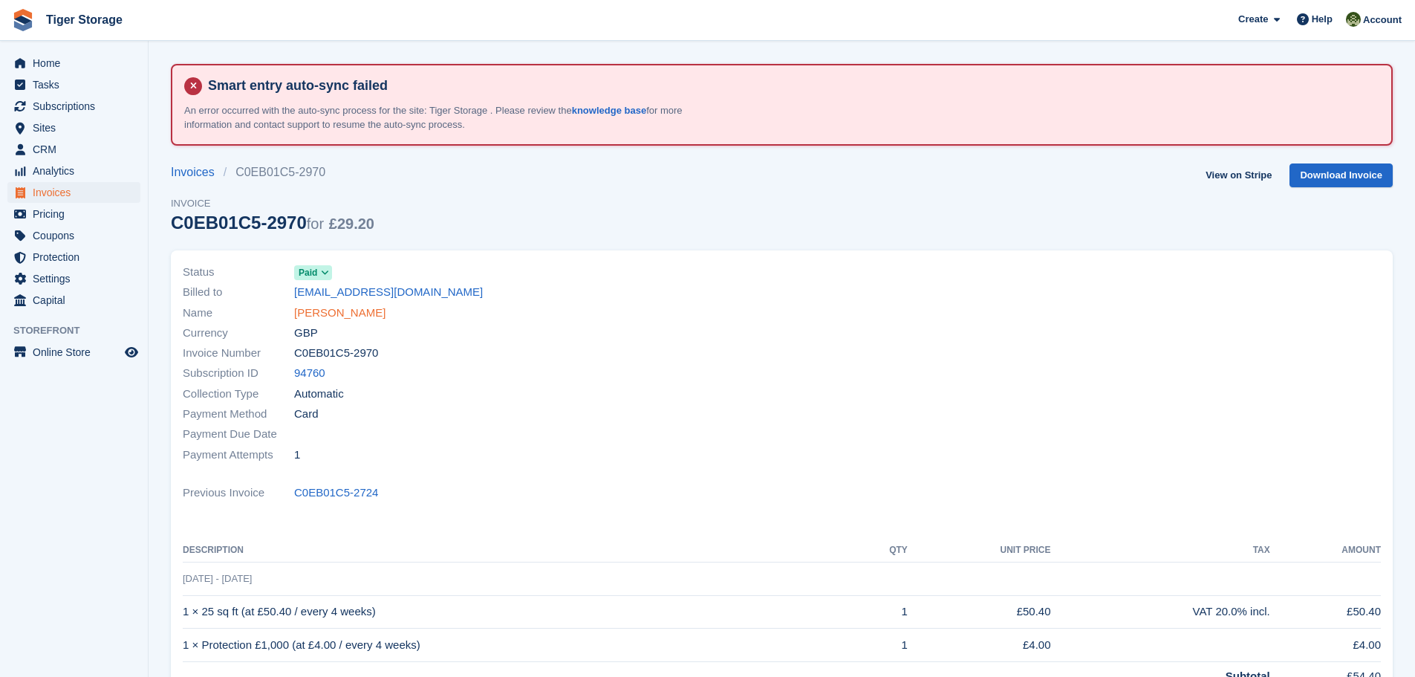
click at [328, 321] on link "[PERSON_NAME]" at bounding box center [339, 313] width 91 height 17
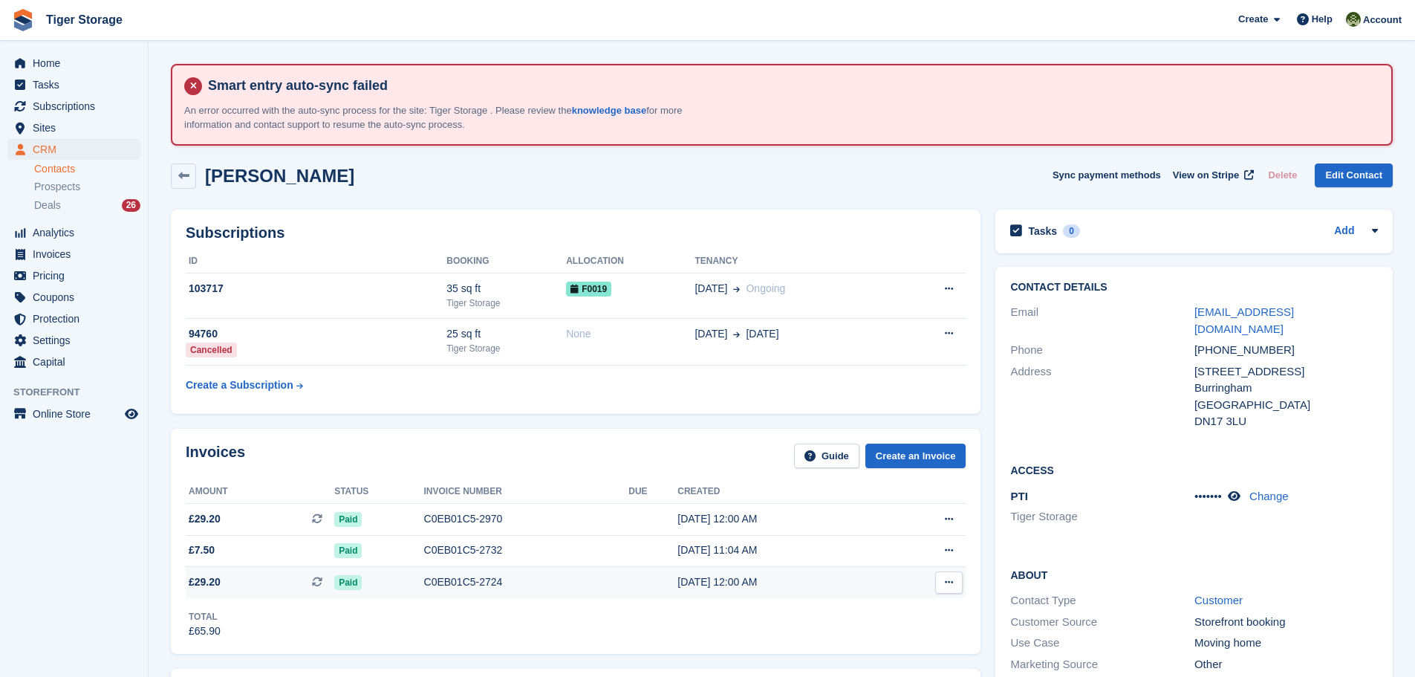
click at [431, 578] on div "C0EB01C5-2724" at bounding box center [526, 582] width 205 height 16
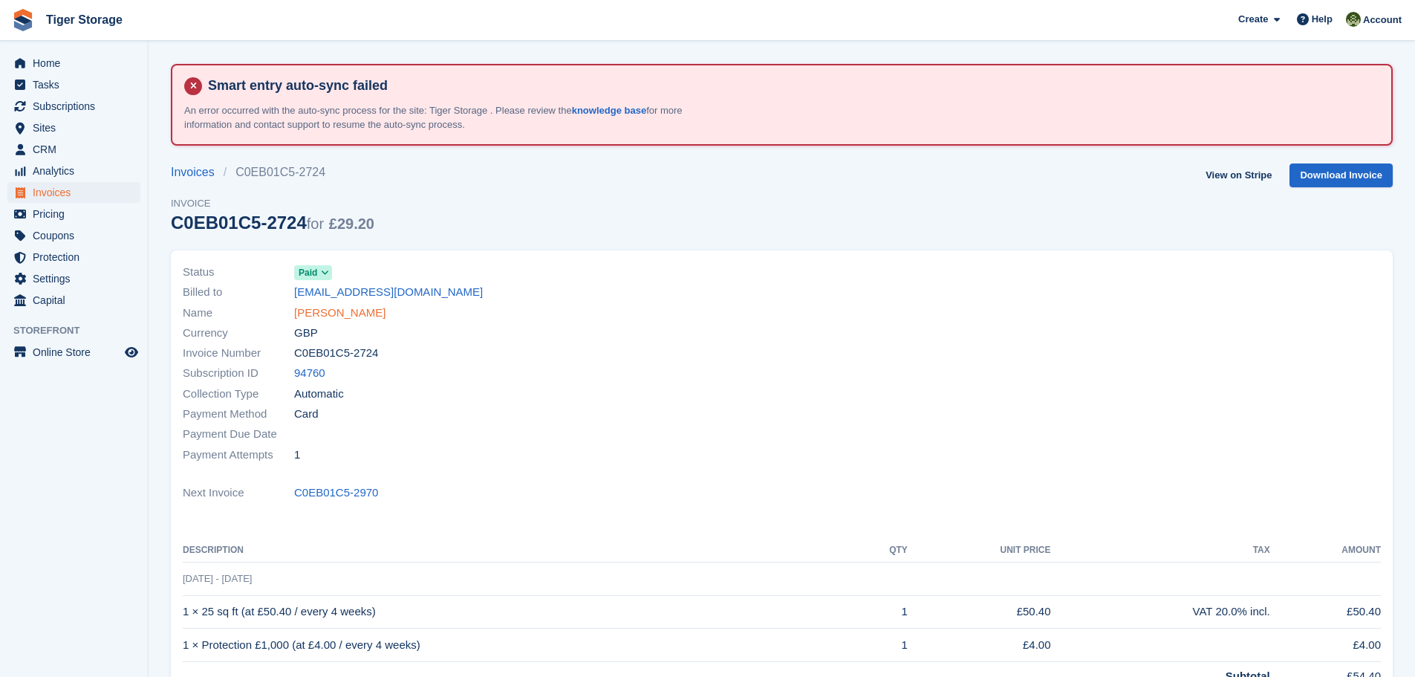
click at [338, 315] on link "[PERSON_NAME]" at bounding box center [339, 313] width 91 height 17
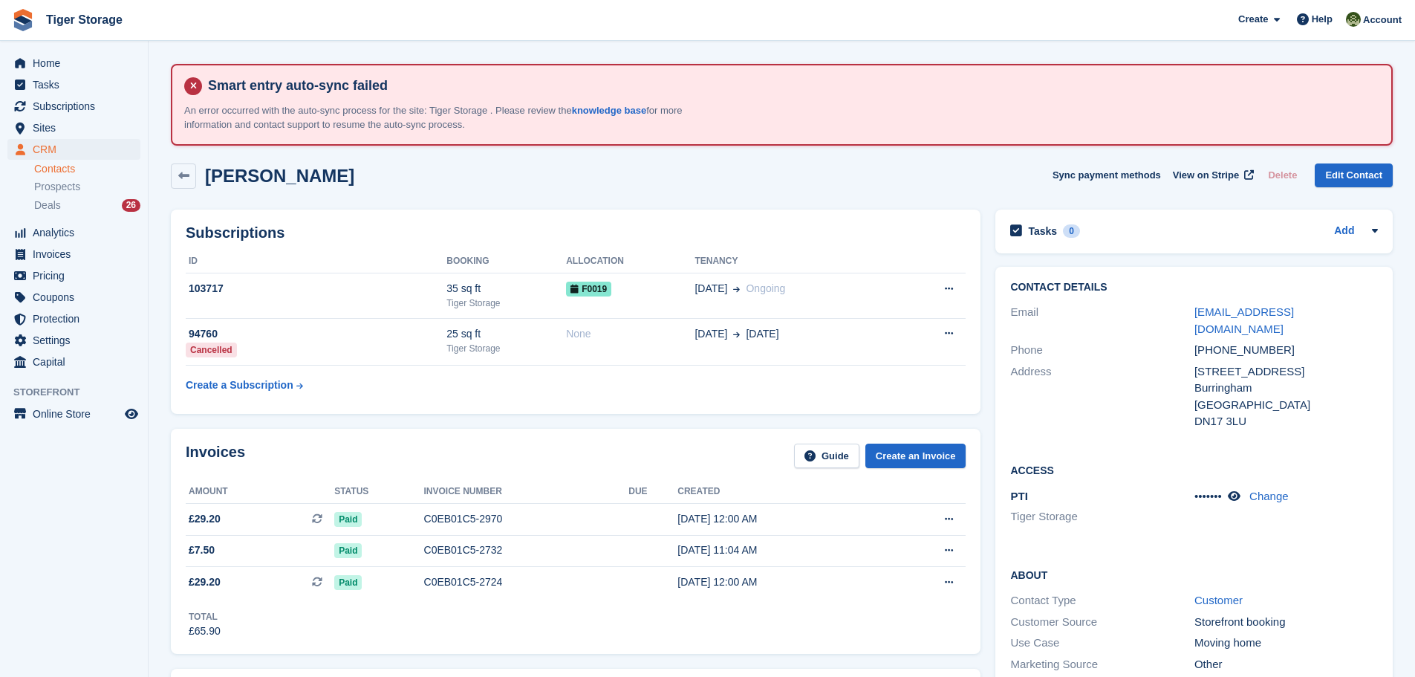
click at [476, 583] on div "C0EB01C5-2724" at bounding box center [526, 582] width 205 height 16
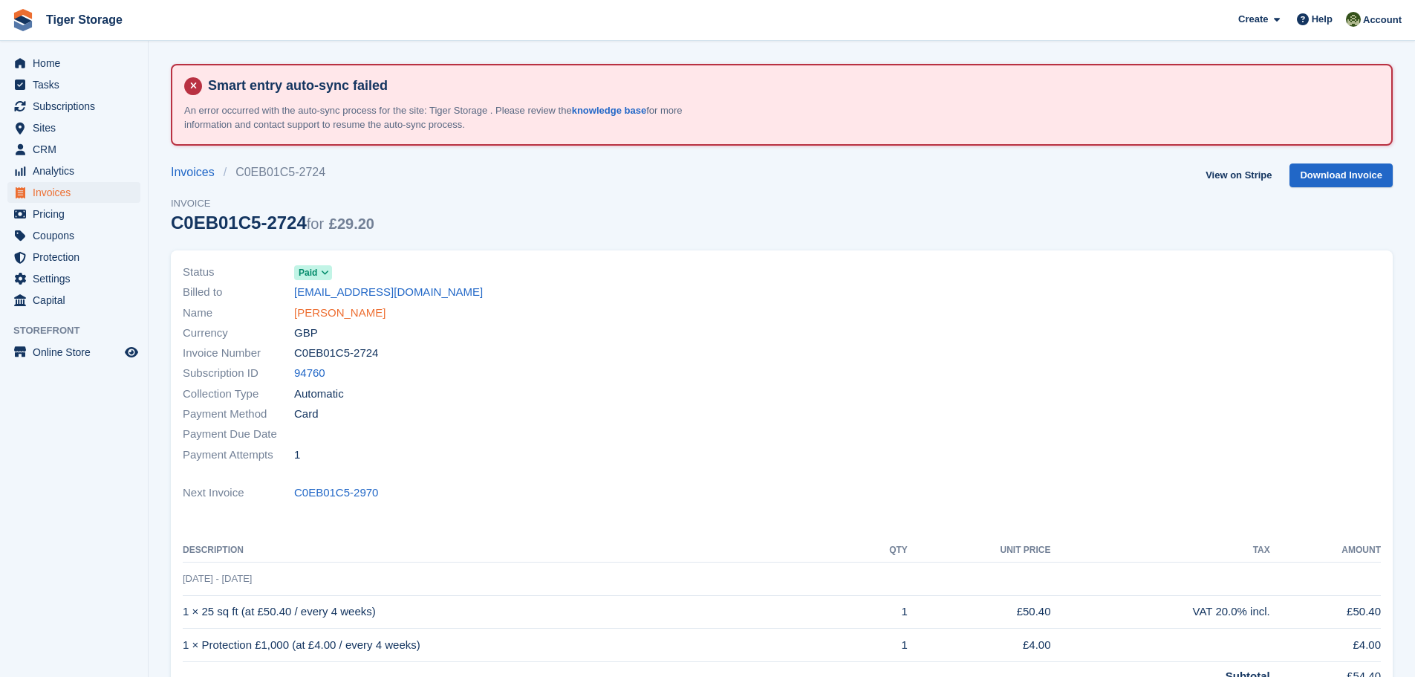
click at [338, 318] on link "[PERSON_NAME]" at bounding box center [339, 313] width 91 height 17
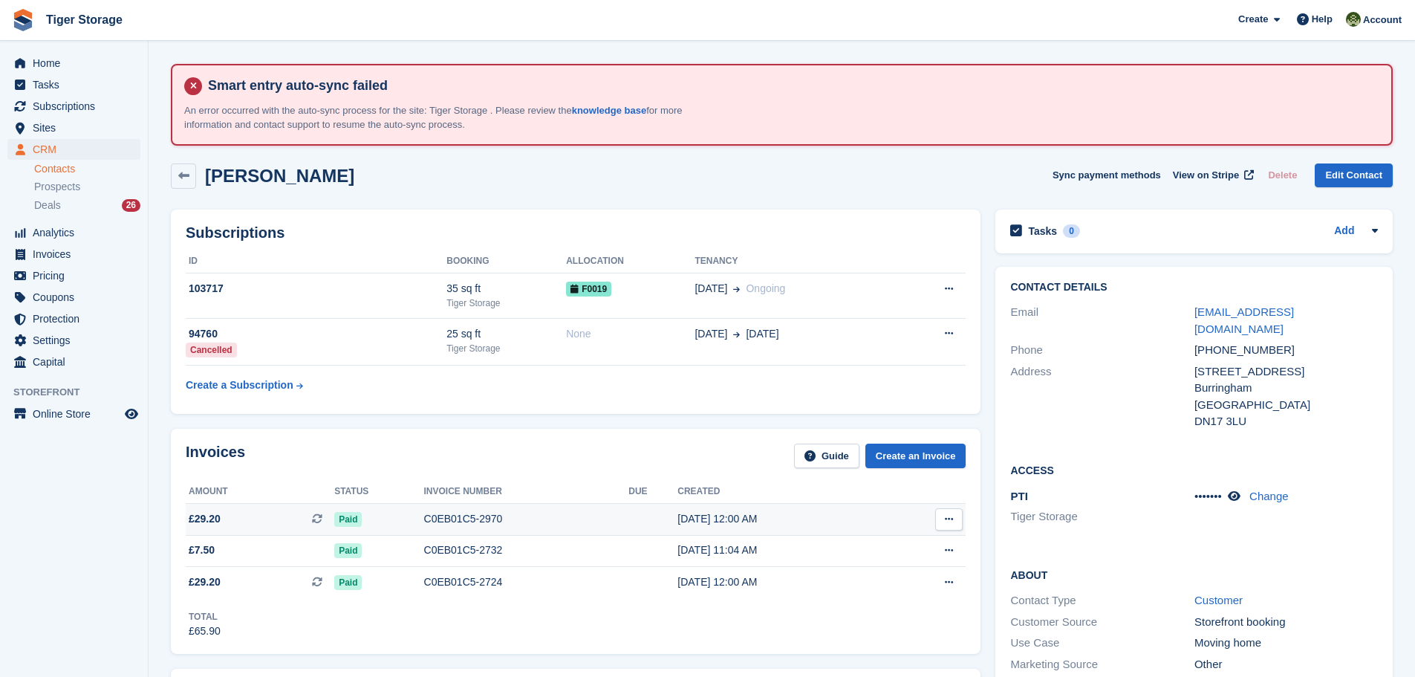
click at [475, 519] on div "C0EB01C5-2970" at bounding box center [526, 519] width 205 height 16
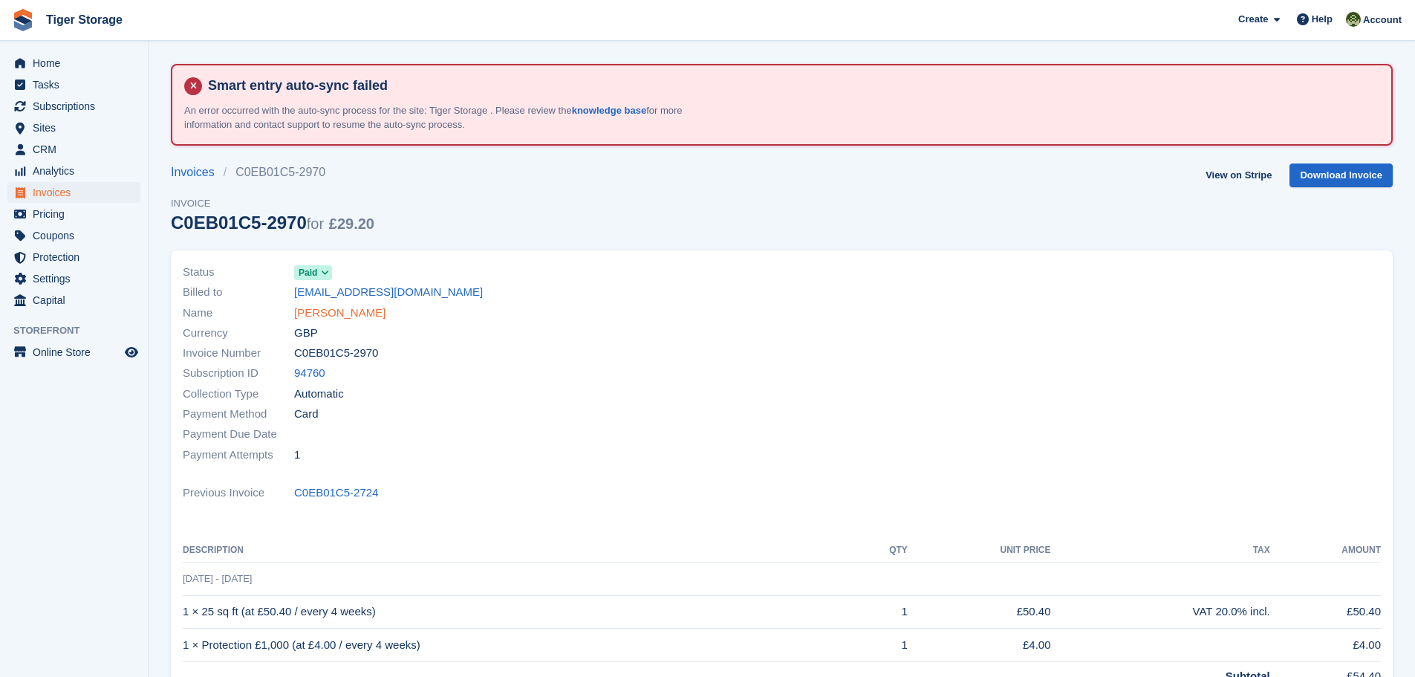
click at [329, 314] on link "[PERSON_NAME]" at bounding box center [339, 313] width 91 height 17
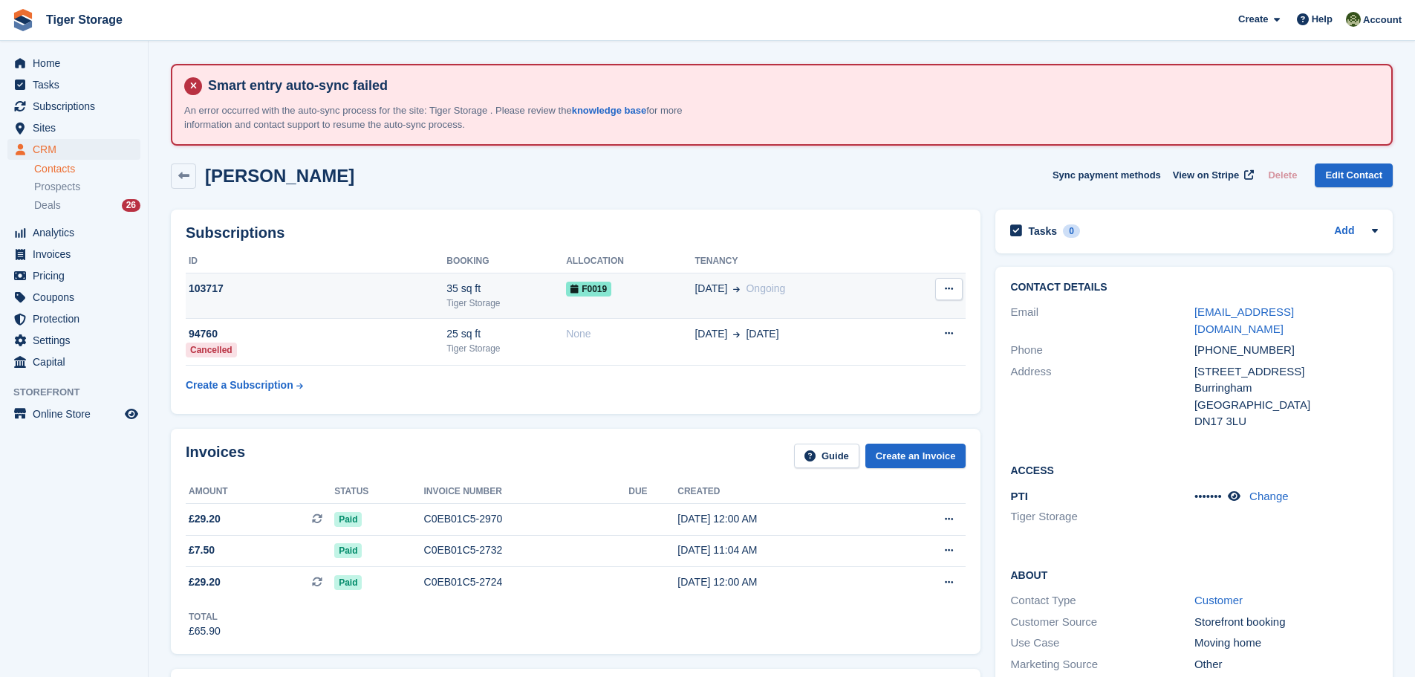
click at [483, 299] on div "Tiger Storage" at bounding box center [507, 302] width 120 height 13
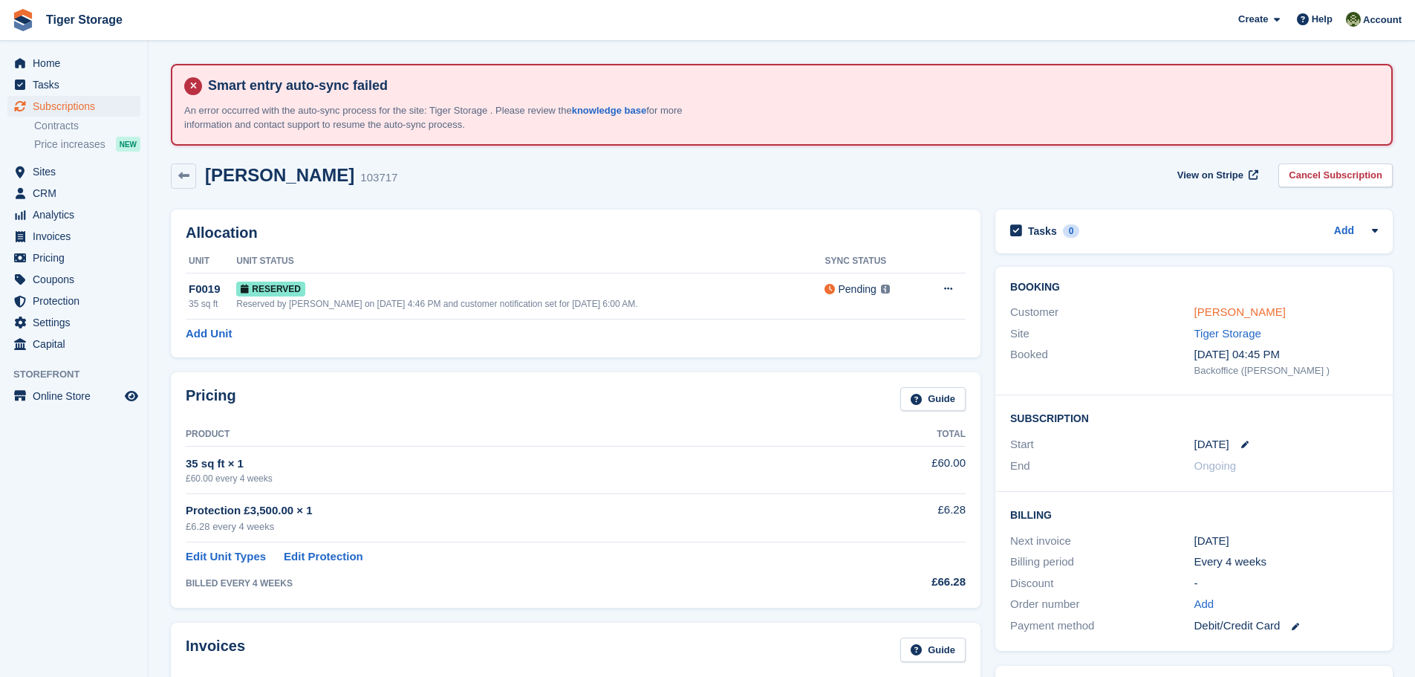
click at [1221, 312] on link "[PERSON_NAME]" at bounding box center [1240, 311] width 91 height 13
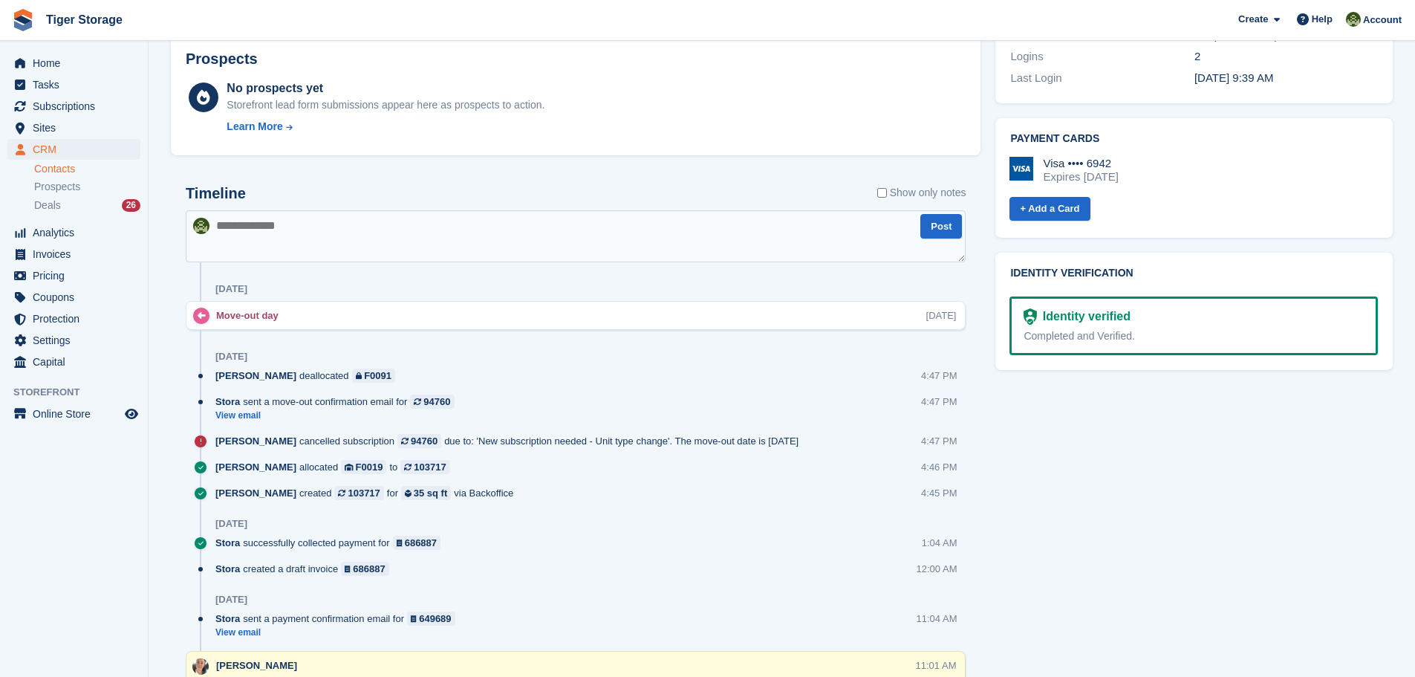
scroll to position [817, 0]
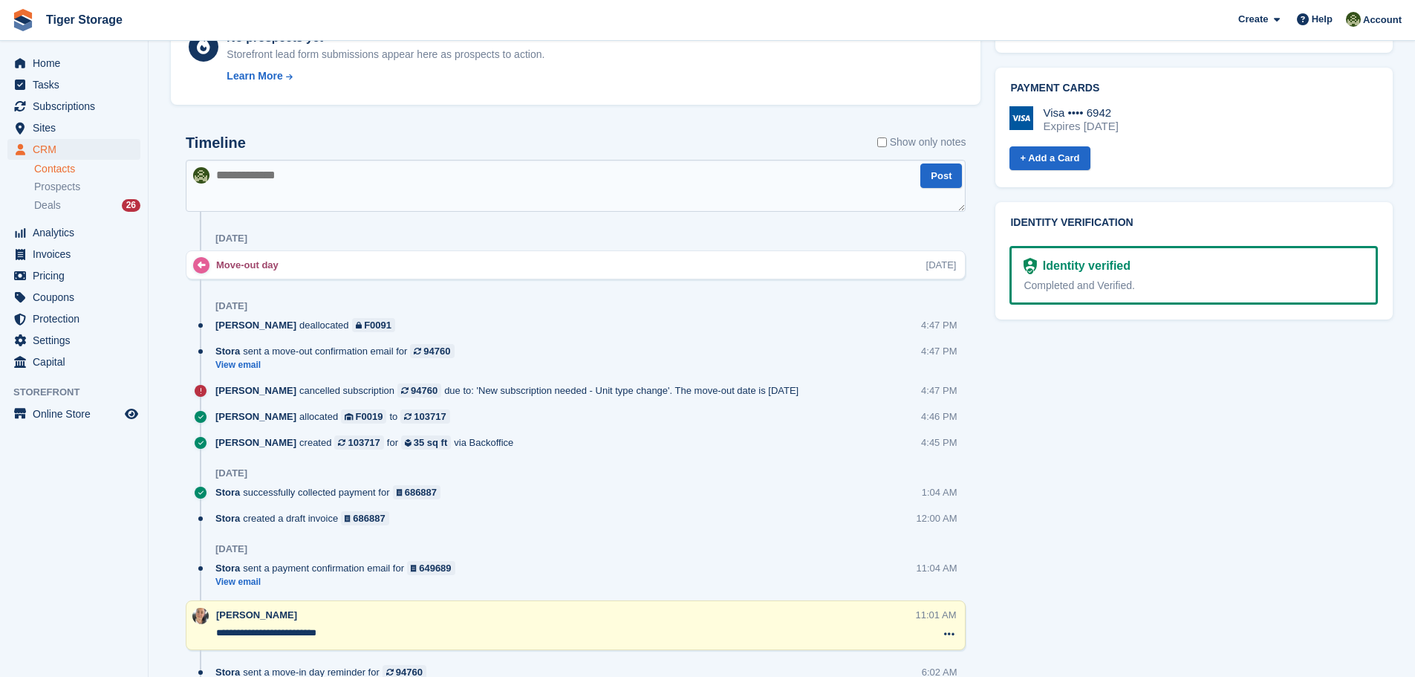
drag, startPoint x: 503, startPoint y: 386, endPoint x: 799, endPoint y: 386, distance: 296.5
click at [799, 386] on div "Becky Martin cancelled subscription 94760 due to: 'New subscription needed - Un…" at bounding box center [590, 396] width 750 height 26
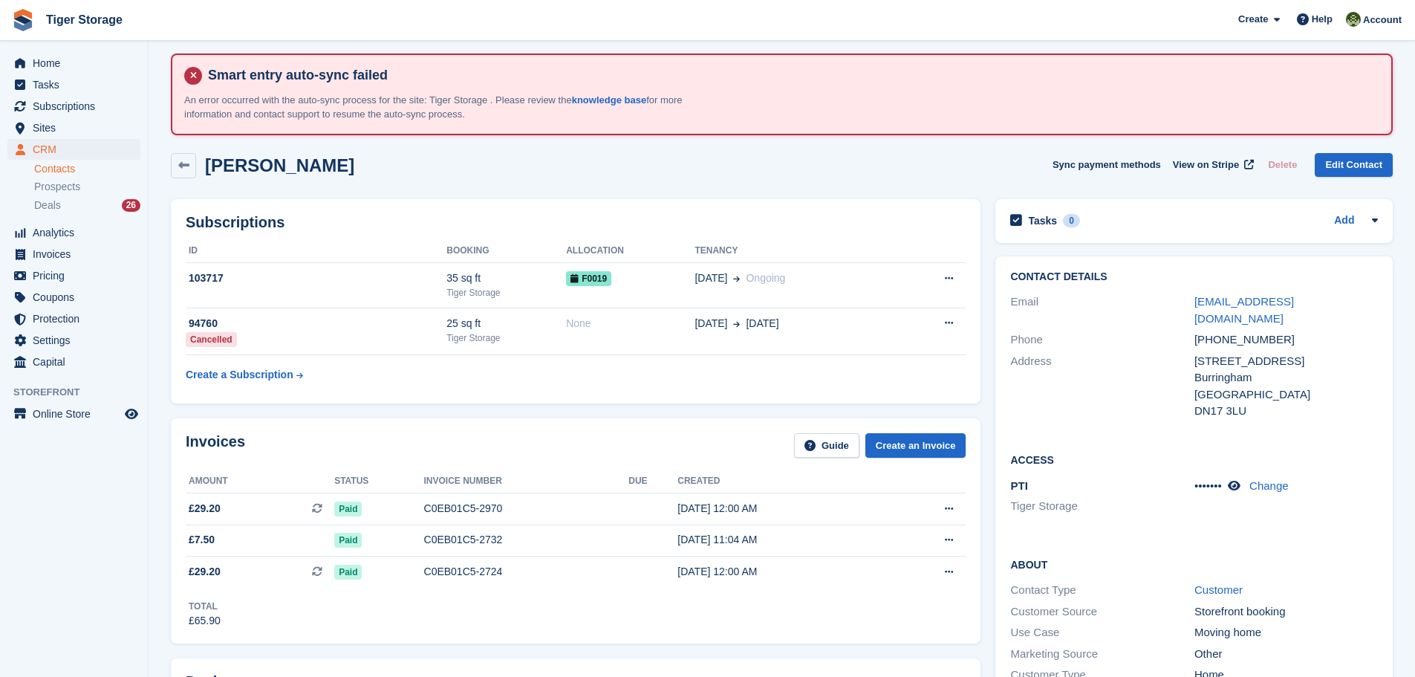
scroll to position [0, 0]
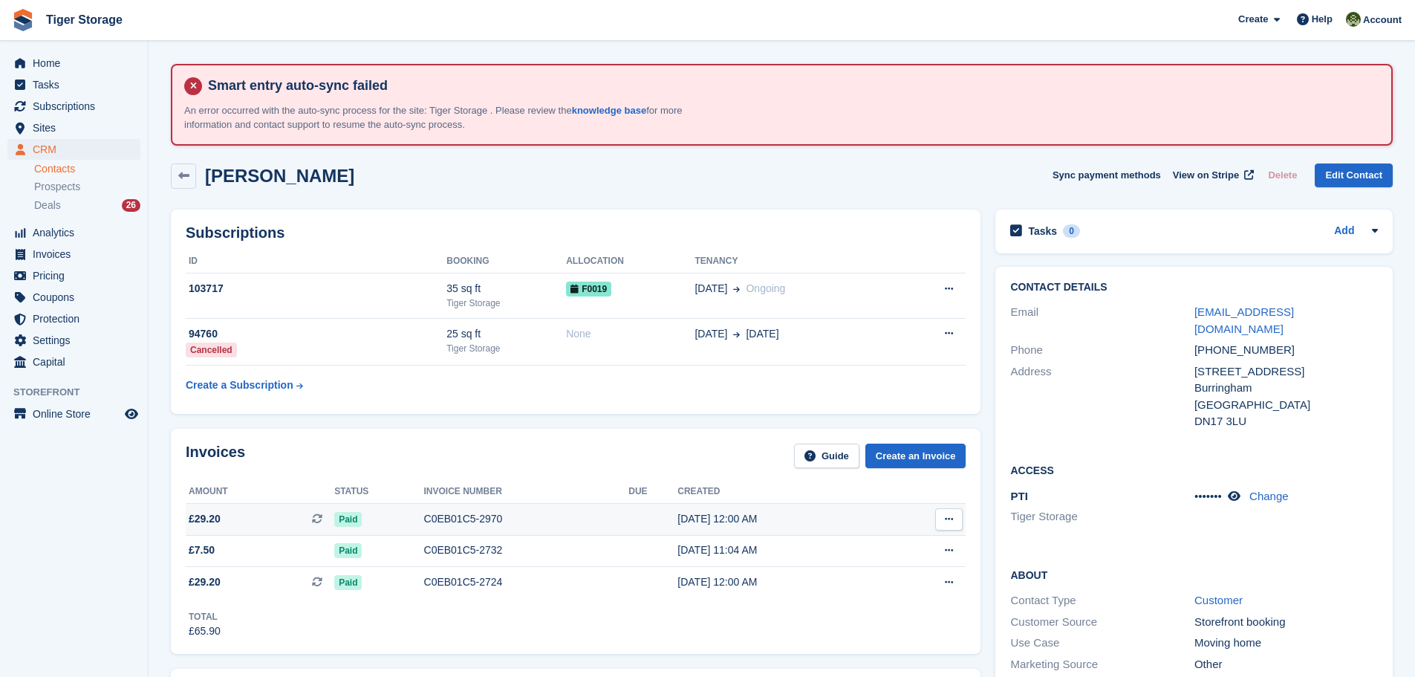
click at [322, 522] on icon at bounding box center [317, 518] width 10 height 10
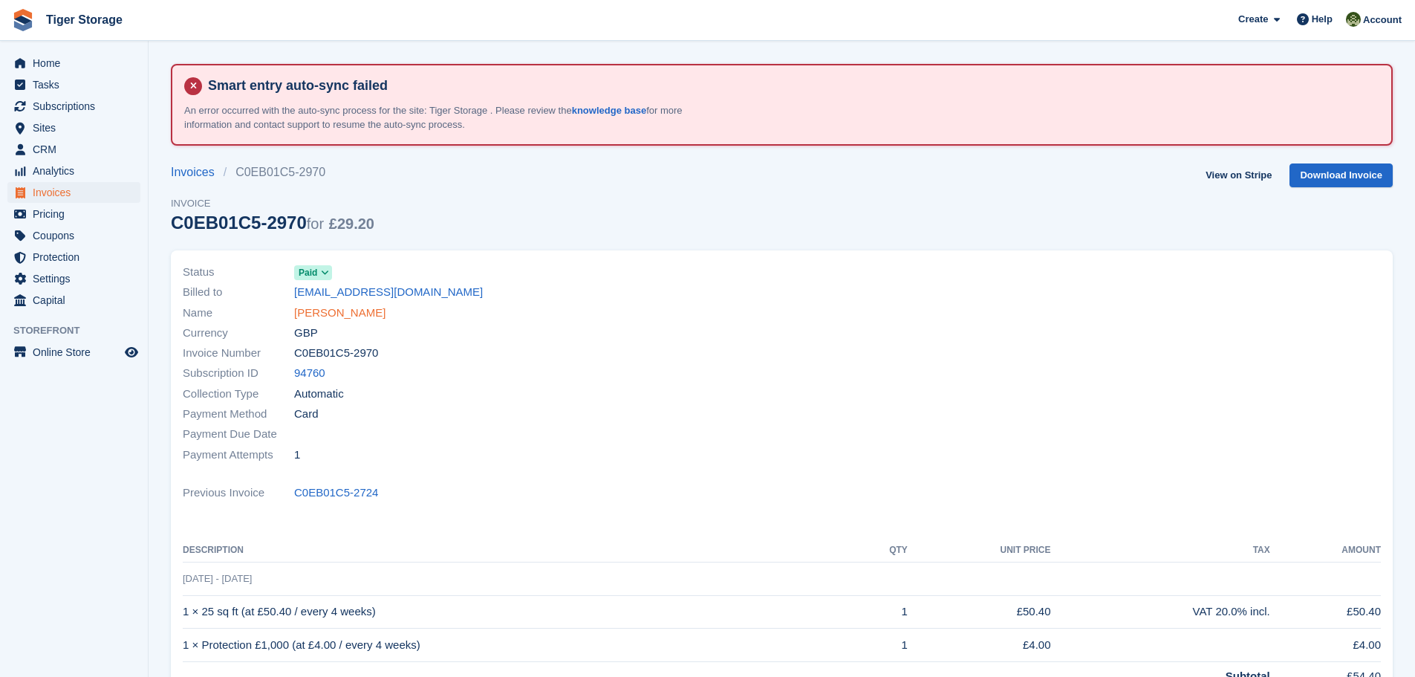
click at [340, 307] on link "[PERSON_NAME]" at bounding box center [339, 313] width 91 height 17
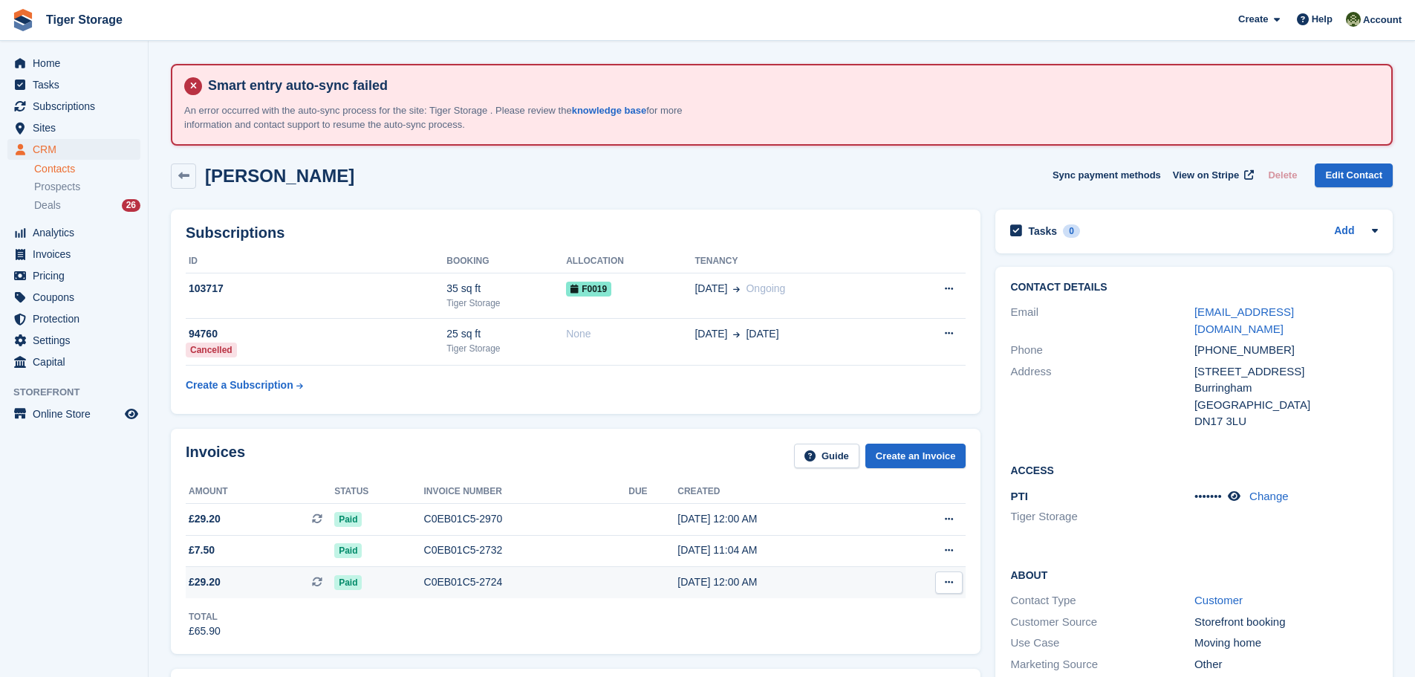
click at [460, 583] on div "C0EB01C5-2724" at bounding box center [526, 582] width 205 height 16
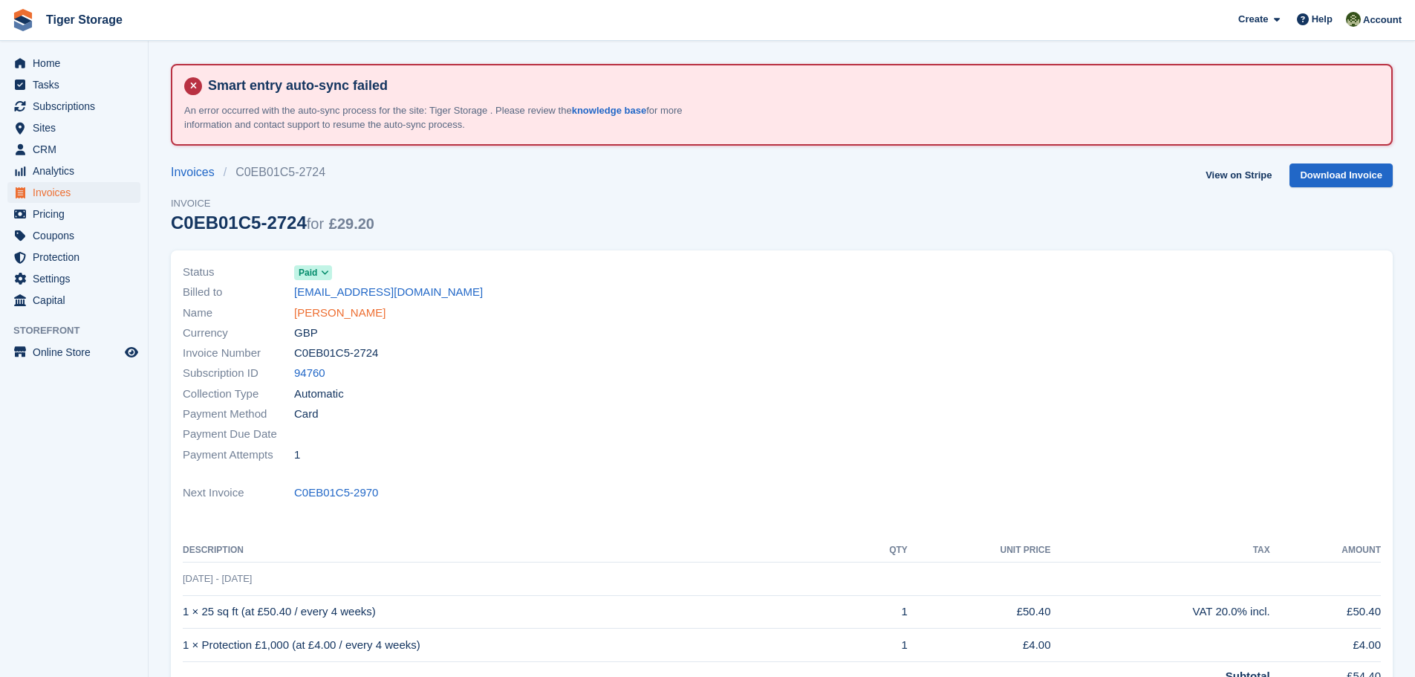
click at [317, 305] on link "[PERSON_NAME]" at bounding box center [339, 313] width 91 height 17
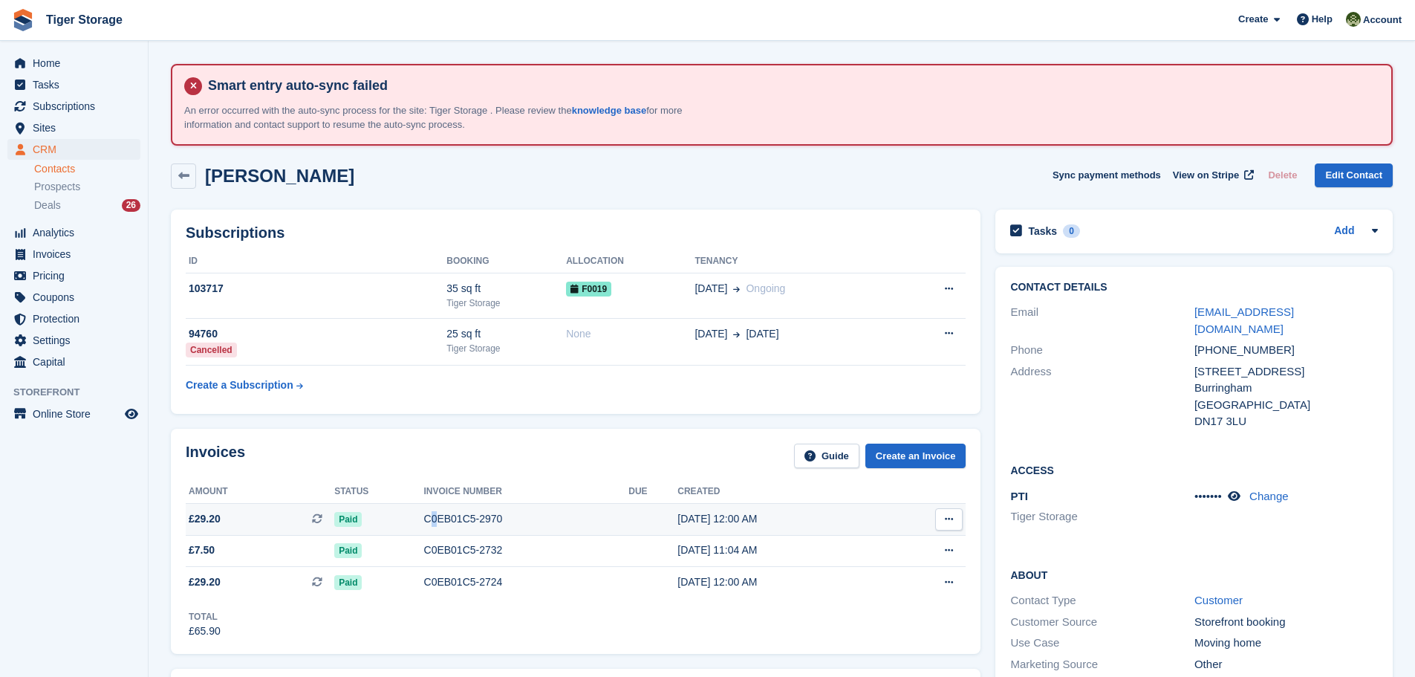
click at [429, 519] on div "C0EB01C5-2970" at bounding box center [526, 519] width 205 height 16
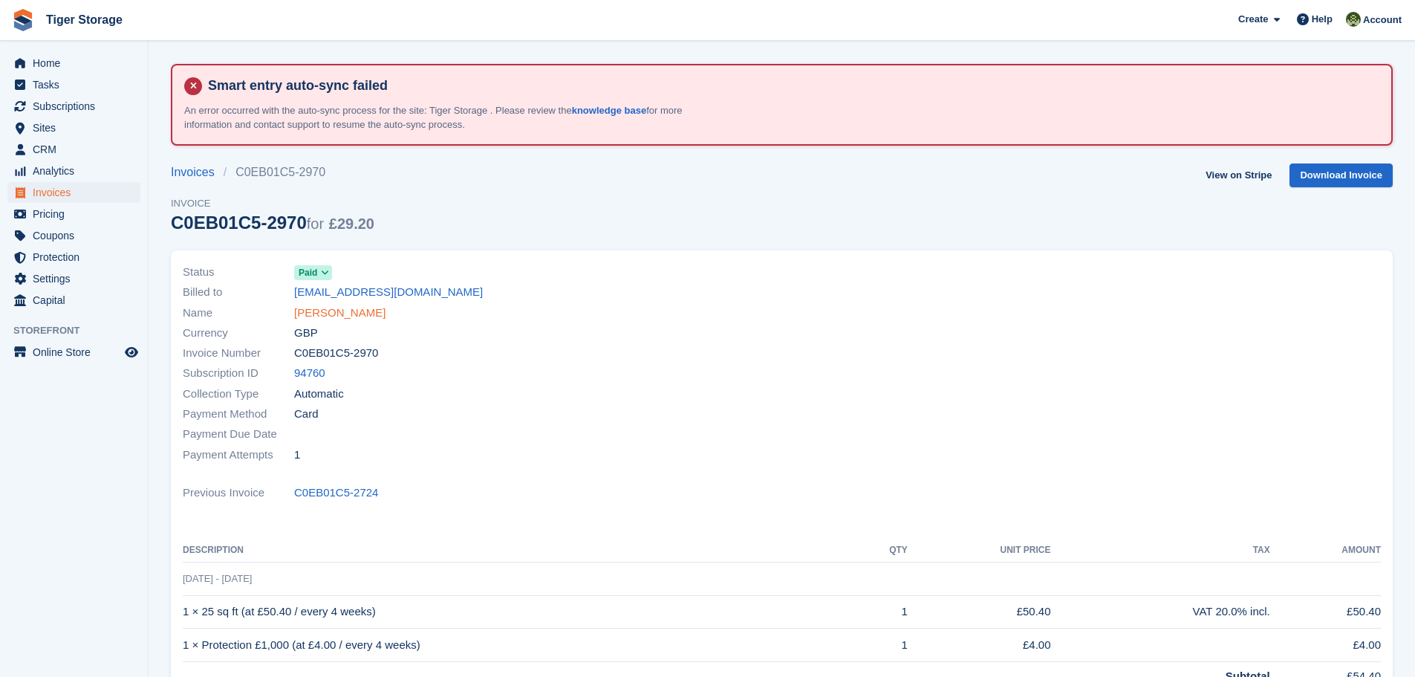
click at [318, 311] on link "[PERSON_NAME]" at bounding box center [339, 313] width 91 height 17
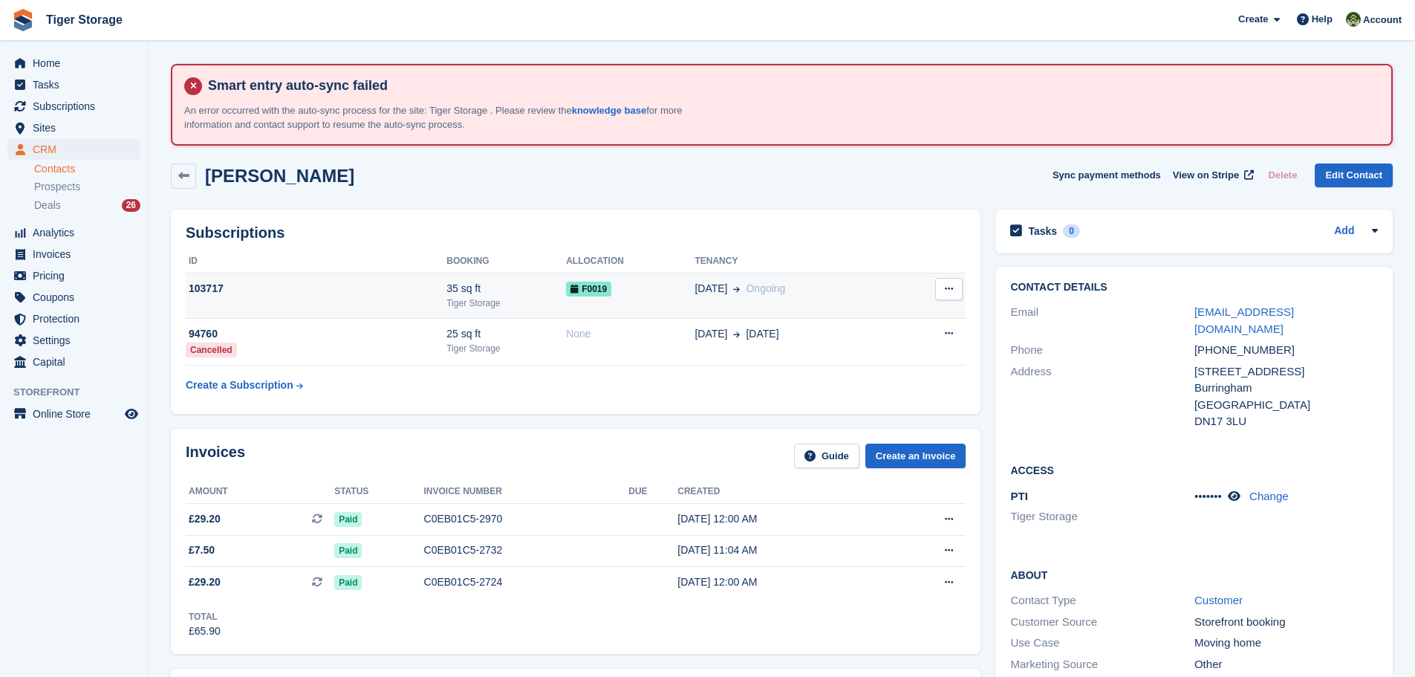
click at [451, 292] on div "35 sq ft" at bounding box center [507, 289] width 120 height 16
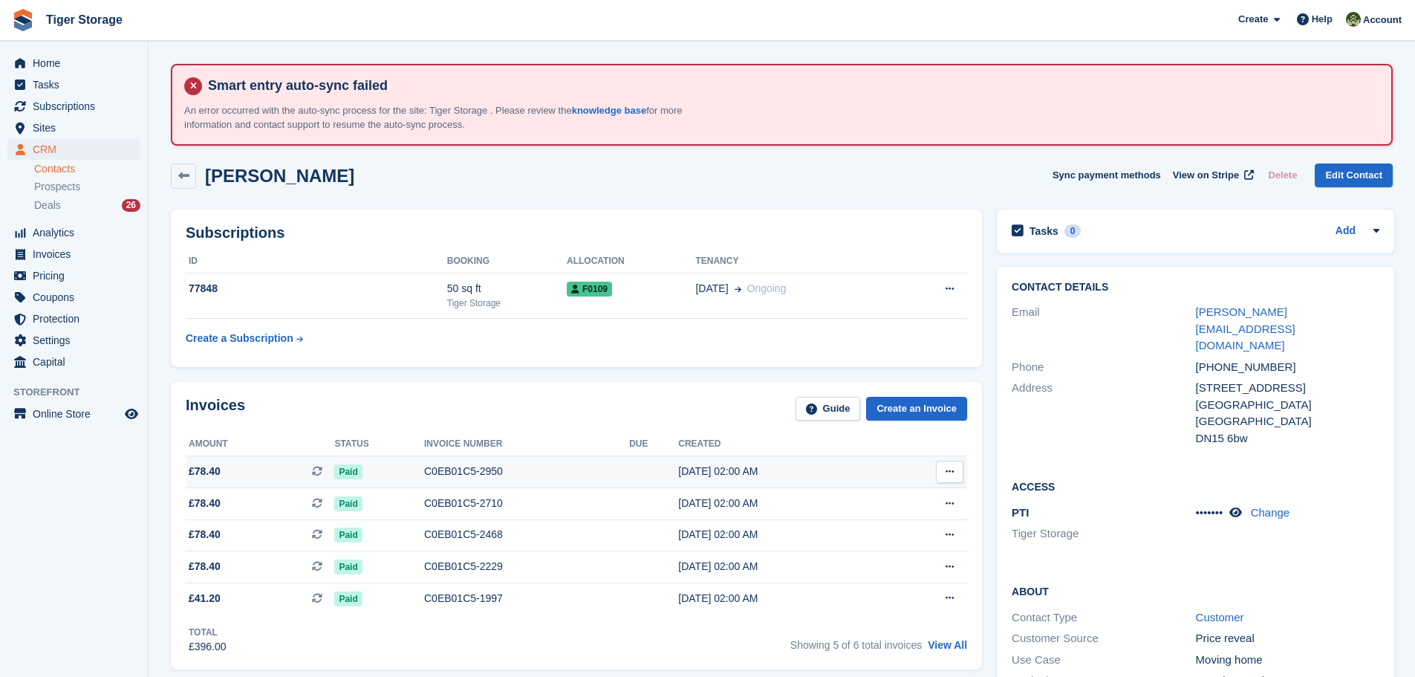
click at [459, 471] on div "C0EB01C5-2950" at bounding box center [526, 472] width 205 height 16
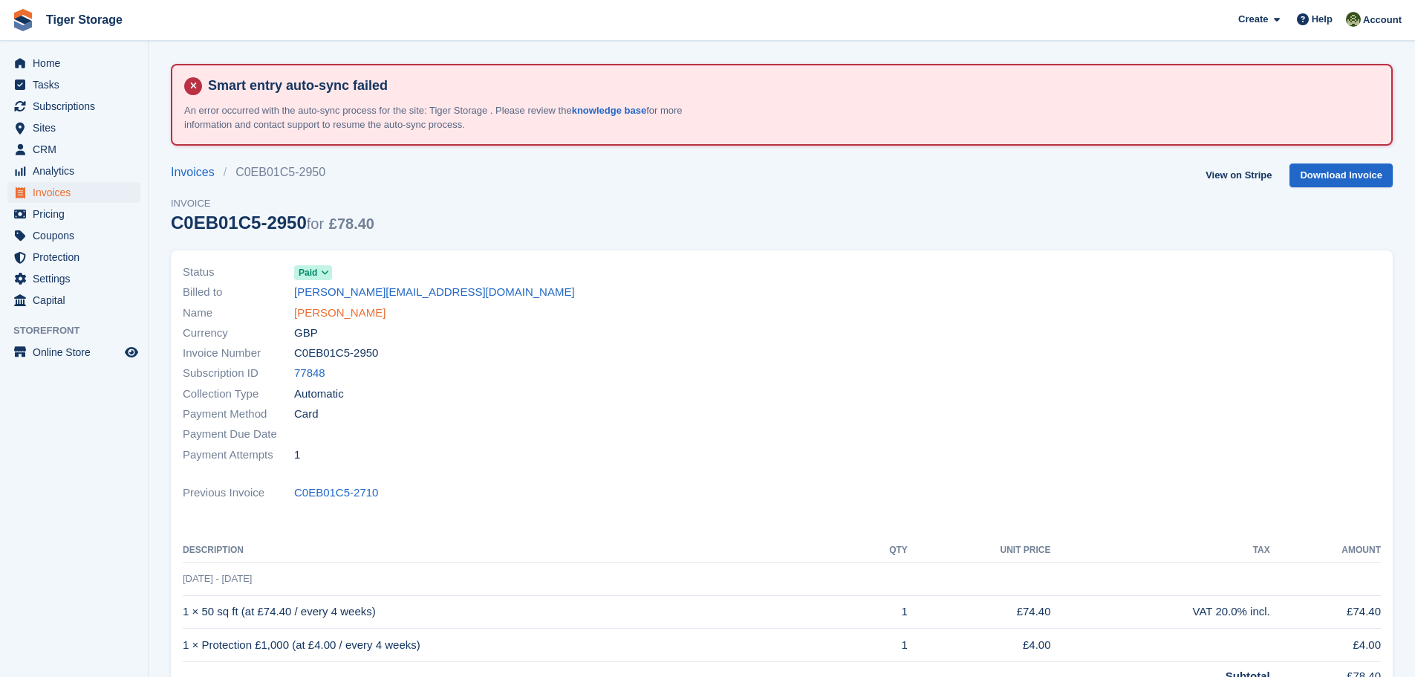
click at [335, 313] on link "Helen Mappin" at bounding box center [339, 313] width 91 height 17
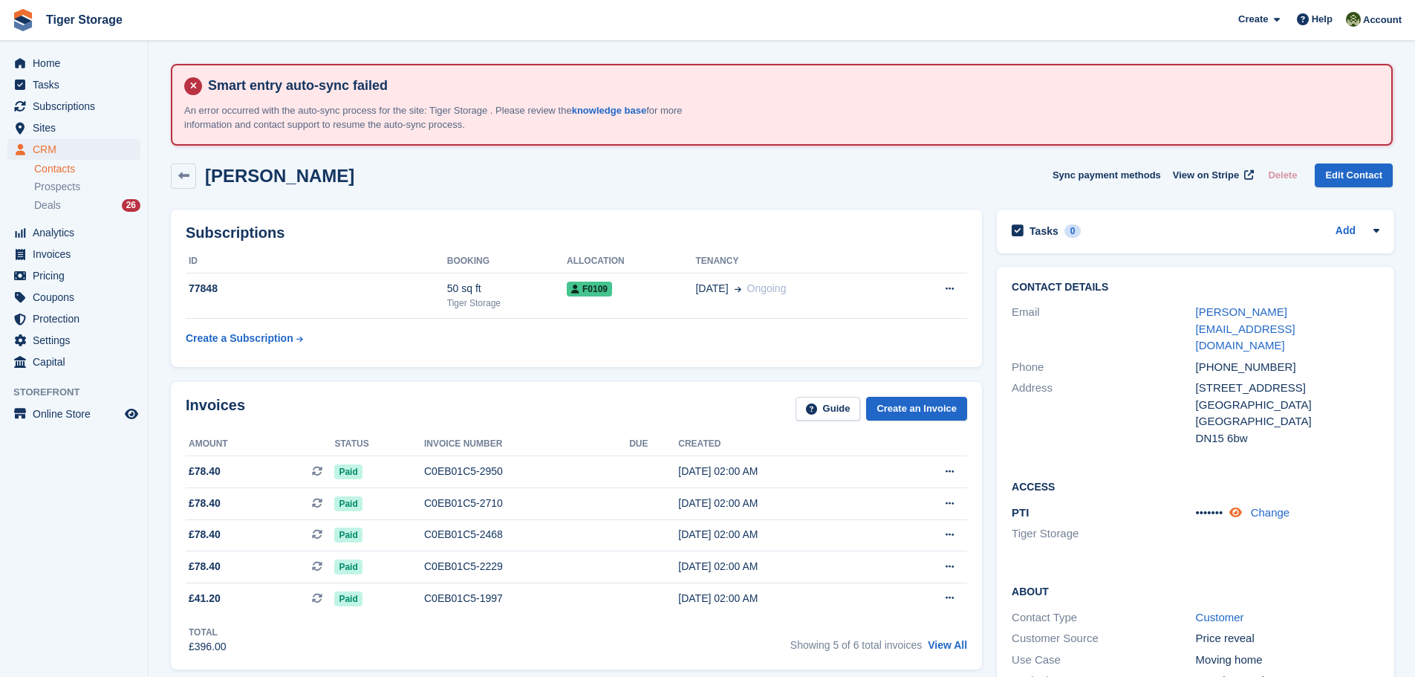
click at [1239, 507] on icon at bounding box center [1236, 512] width 13 height 11
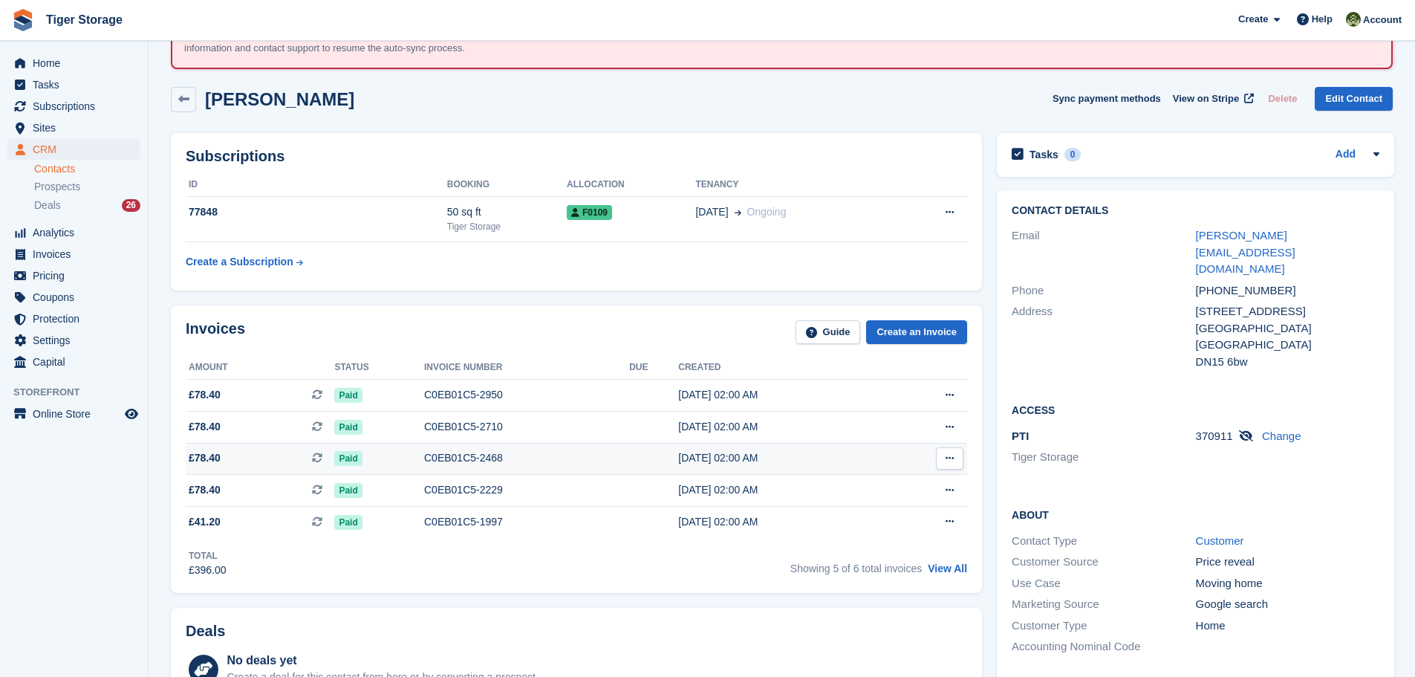
scroll to position [149, 0]
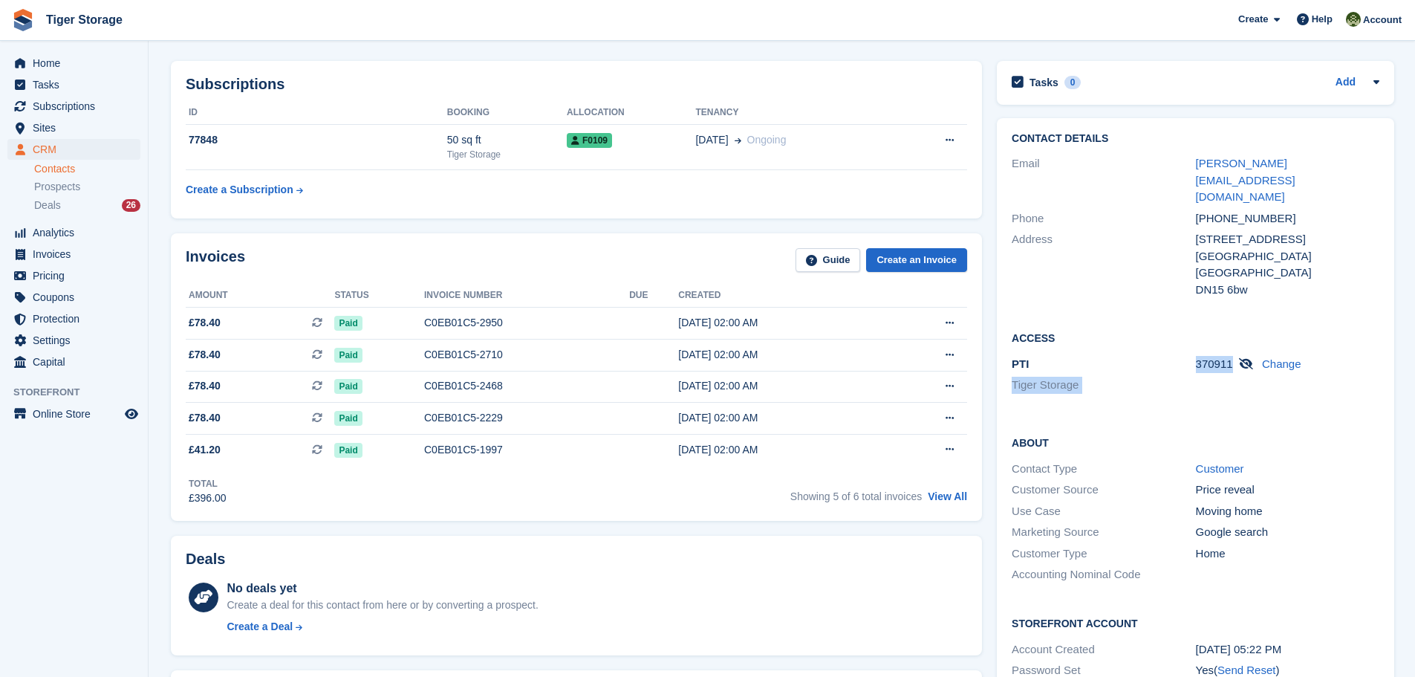
drag, startPoint x: 1230, startPoint y: 329, endPoint x: 1166, endPoint y: 334, distance: 64.1
click at [1166, 354] on div "PTI Tiger Storage 370911 Change" at bounding box center [1196, 376] width 368 height 45
click at [1244, 383] on div "Access PTI Tiger Storage 370911 Change" at bounding box center [1195, 367] width 397 height 105
click at [1215, 357] on span "370911" at bounding box center [1214, 363] width 37 height 13
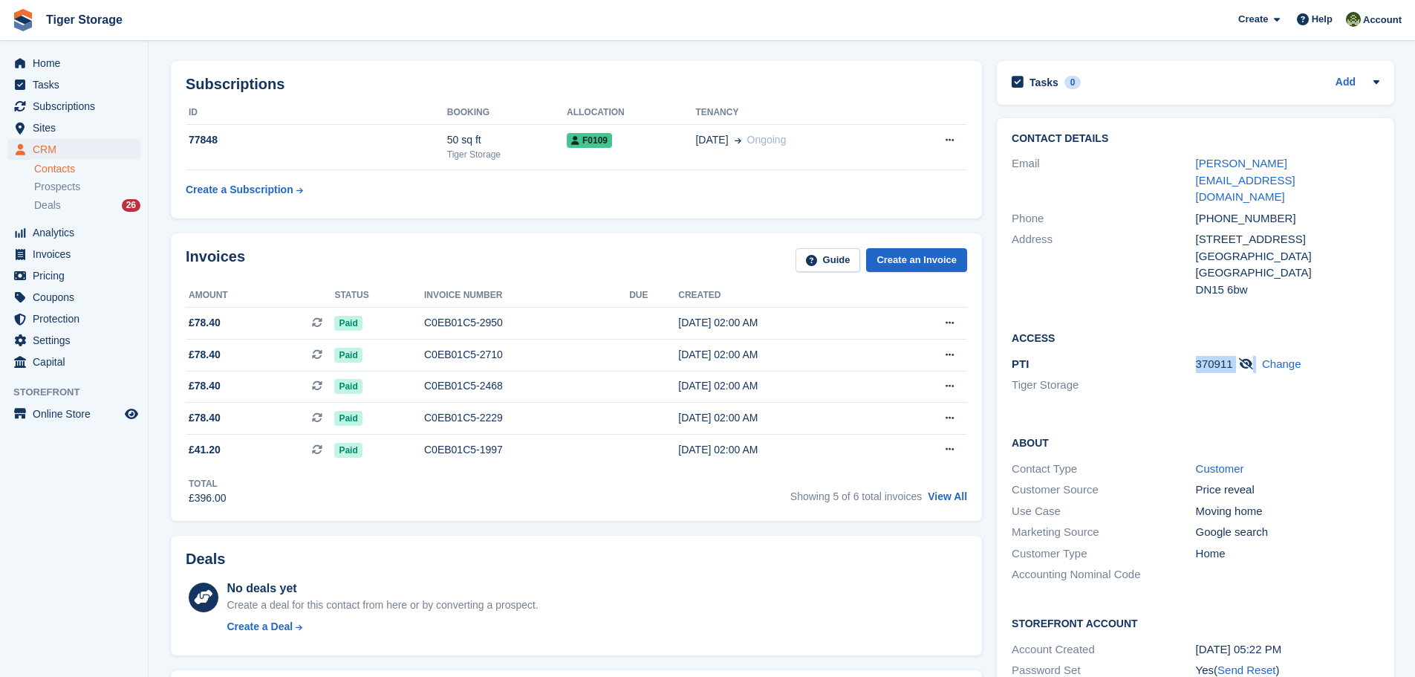
click at [1239, 363] on div "PTI Tiger Storage 370911 Change" at bounding box center [1196, 376] width 368 height 45
drag, startPoint x: 1230, startPoint y: 331, endPoint x: 1197, endPoint y: 331, distance: 32.7
click at [1197, 357] on span "370911" at bounding box center [1214, 363] width 37 height 13
copy span "370911"
drag, startPoint x: 1351, startPoint y: 168, endPoint x: 1188, endPoint y: 163, distance: 162.8
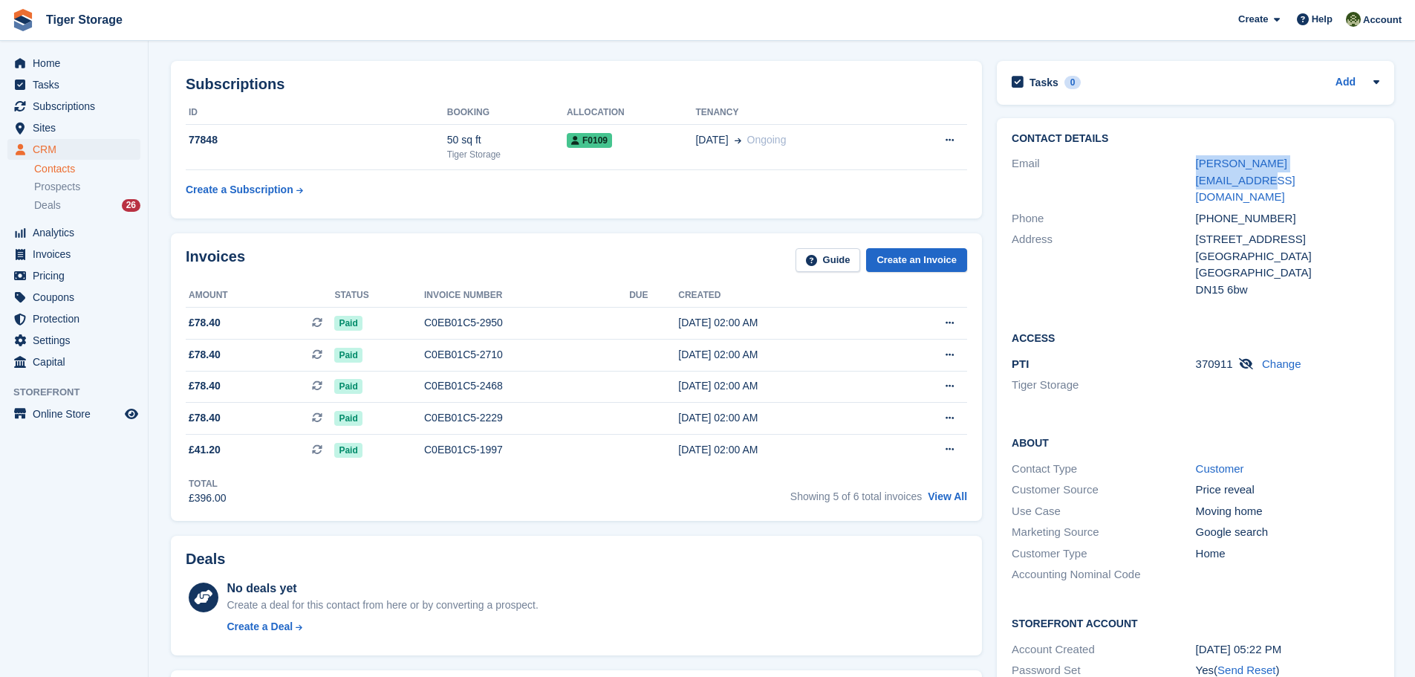
click at [1188, 163] on div "Email helen.mappin@ntlworld.com" at bounding box center [1196, 180] width 368 height 55
copy div "helen.mappin@ntlworld.com"
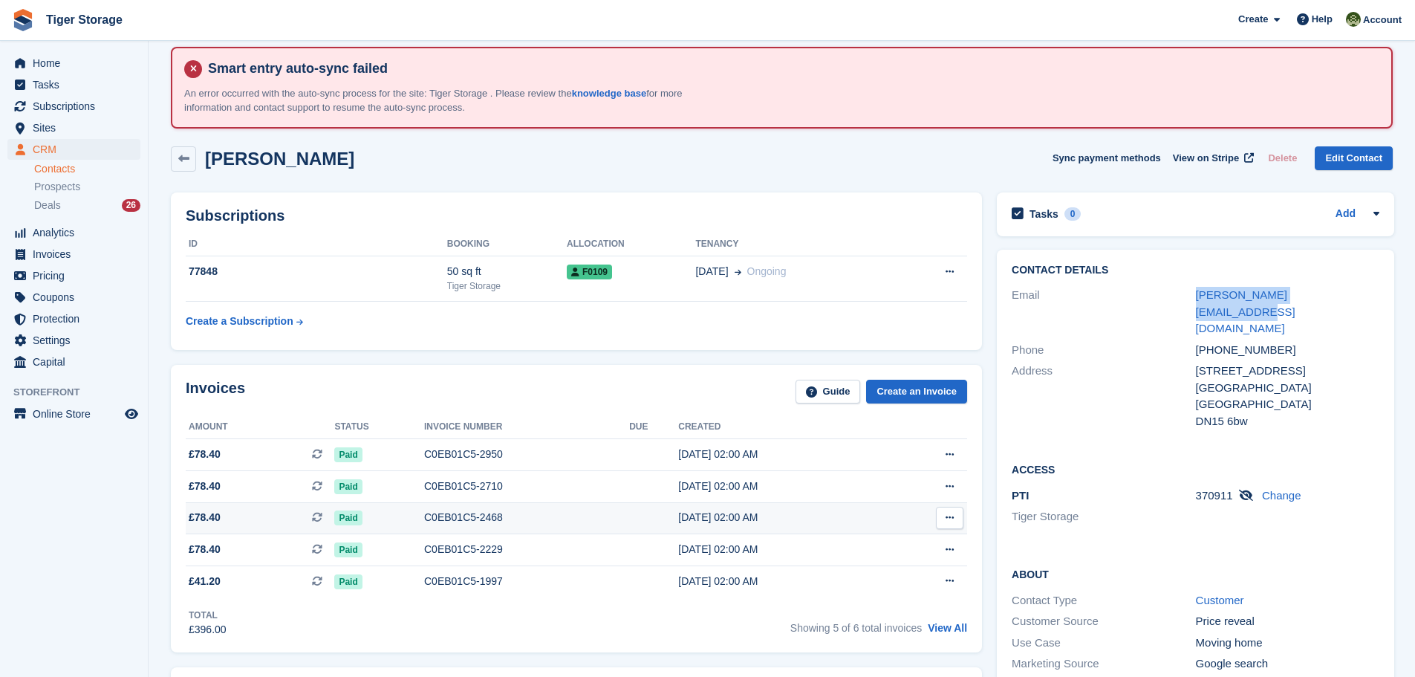
scroll to position [0, 0]
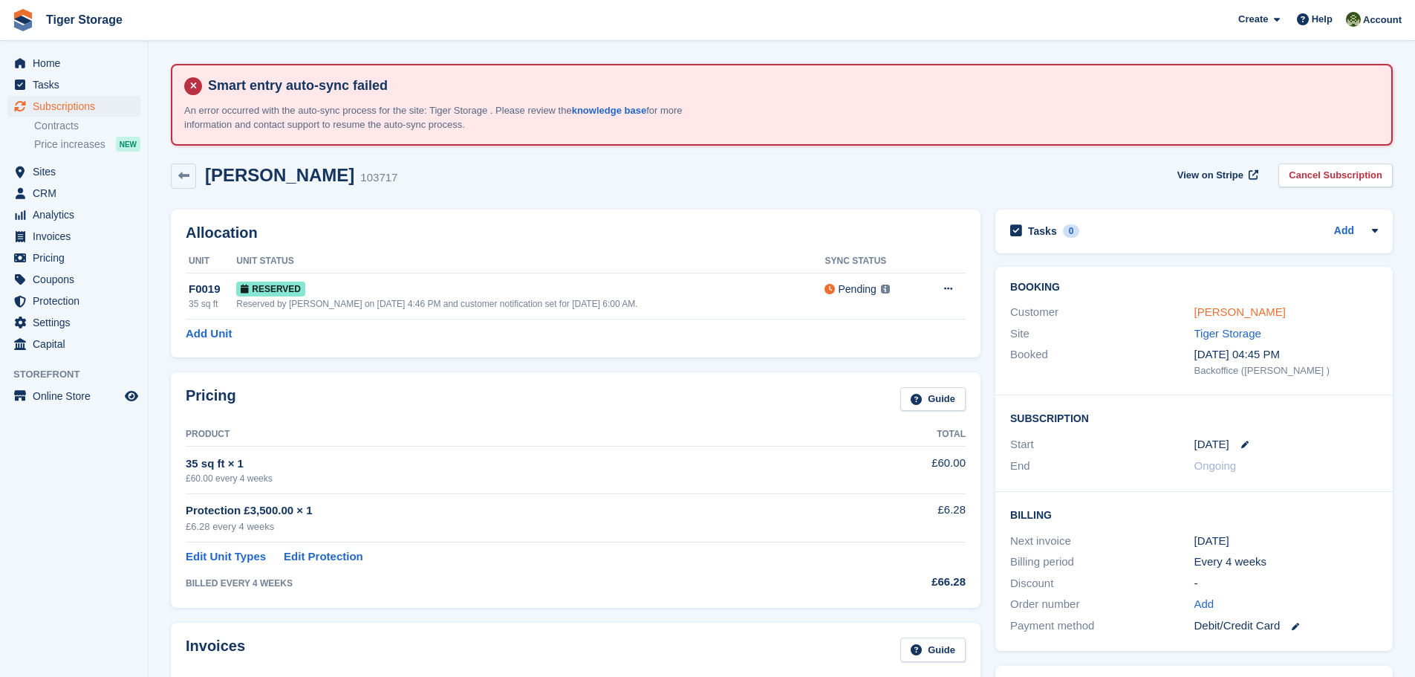
click at [1201, 309] on link "[PERSON_NAME]" at bounding box center [1240, 311] width 91 height 13
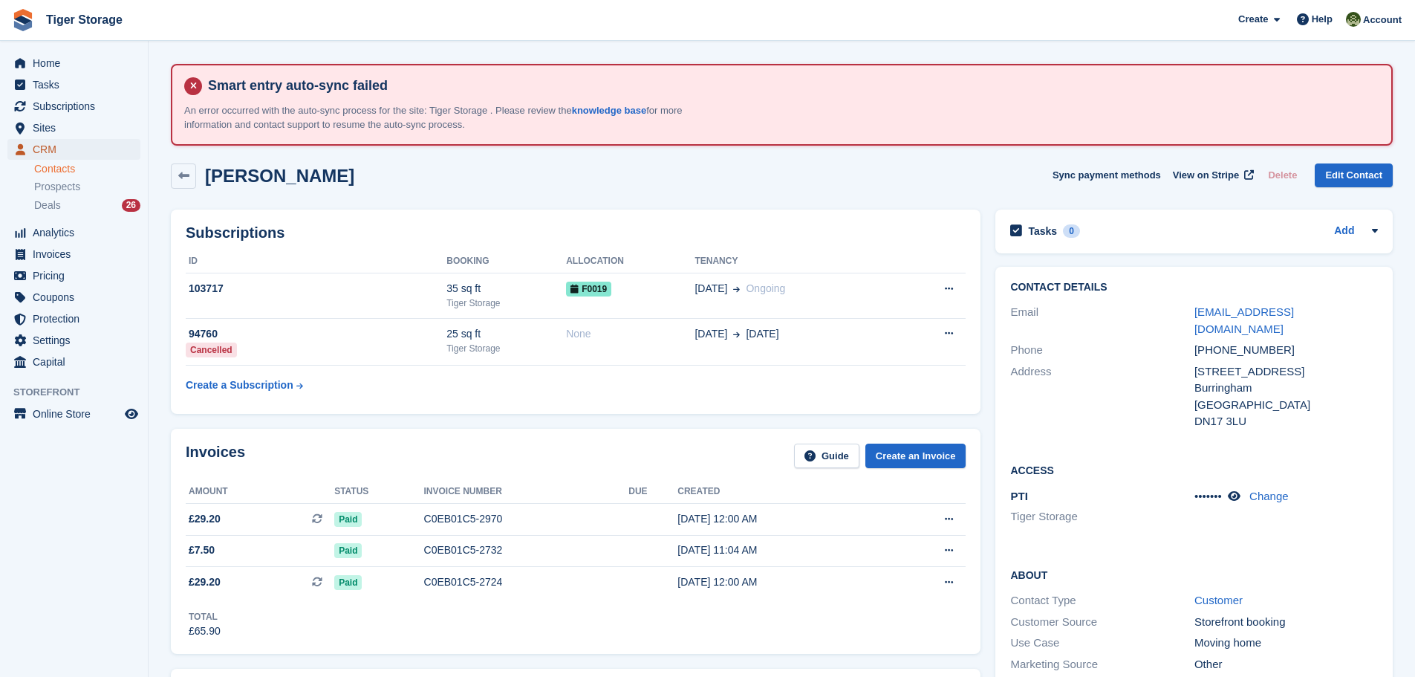
click at [50, 147] on span "CRM" at bounding box center [77, 149] width 89 height 21
